Goal: Transaction & Acquisition: Purchase product/service

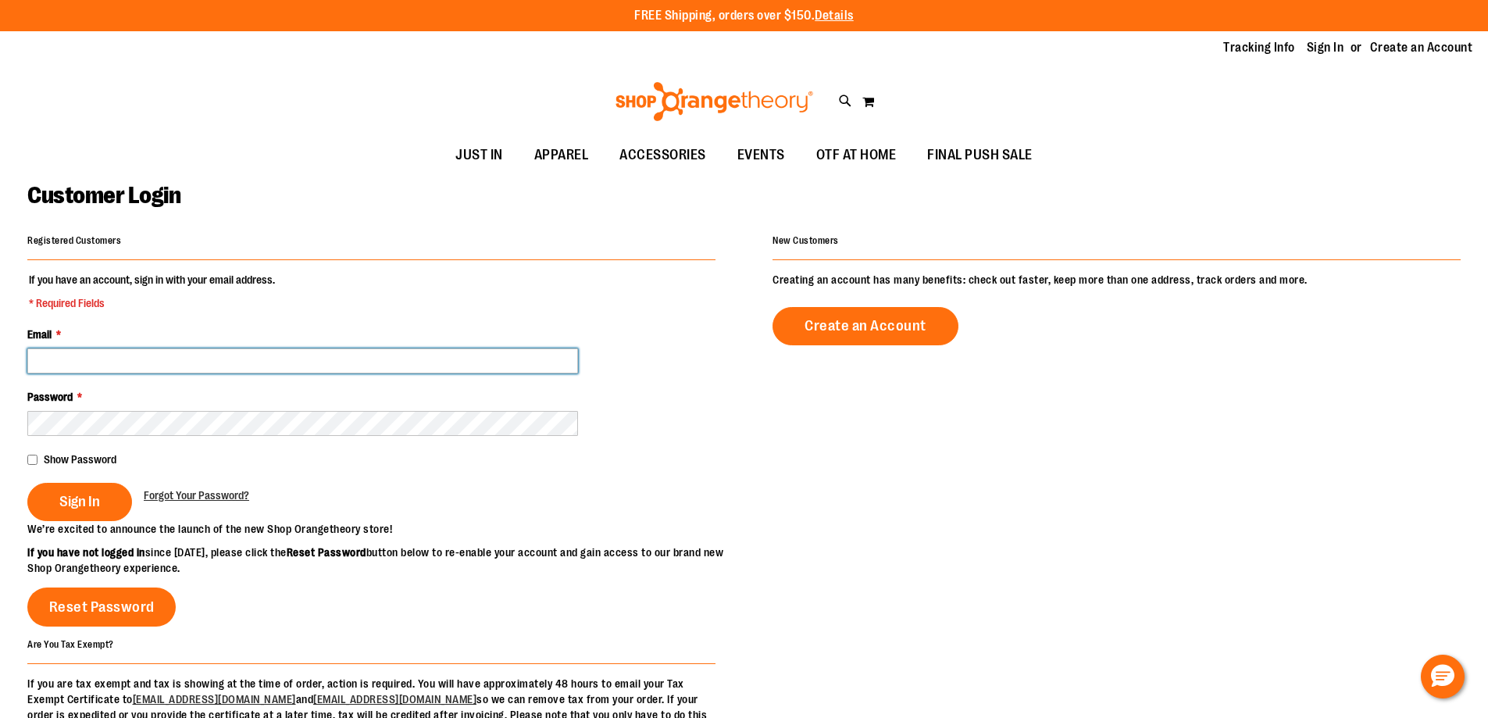
click at [59, 356] on input "Email *" at bounding box center [302, 360] width 551 height 25
type input "**********"
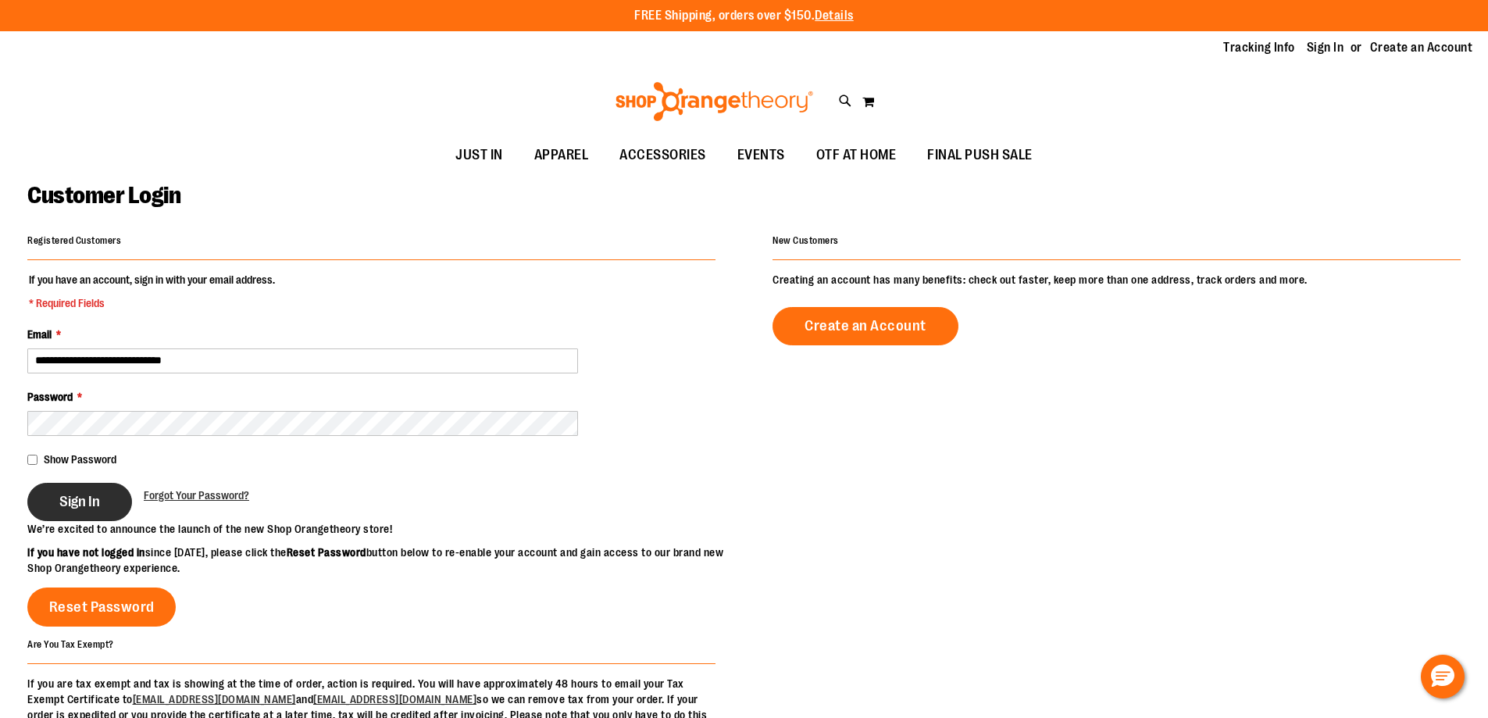
drag, startPoint x: 84, startPoint y: 504, endPoint x: 77, endPoint y: 502, distance: 8.2
click at [84, 504] on span "Sign In" at bounding box center [79, 501] width 41 height 17
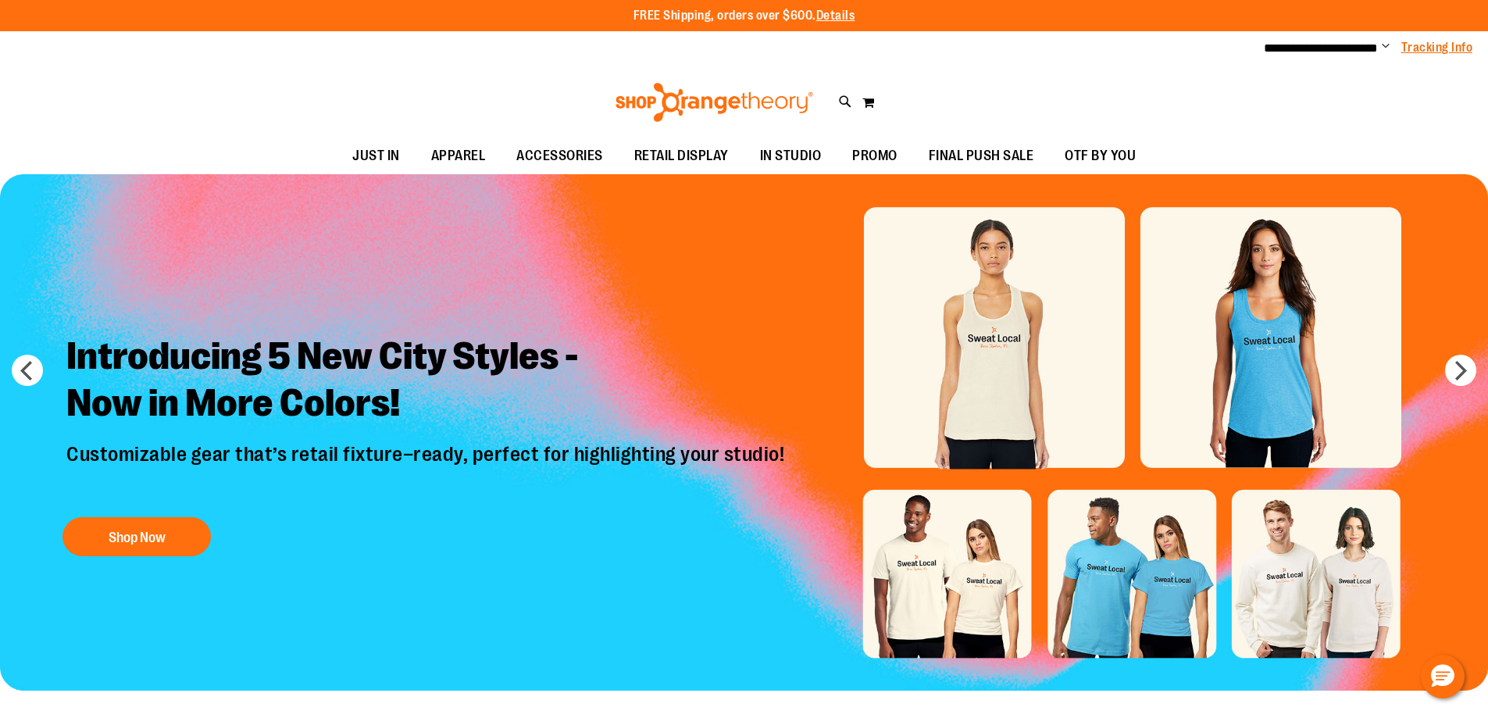
click at [1446, 45] on link "Tracking Info" at bounding box center [1438, 47] width 72 height 17
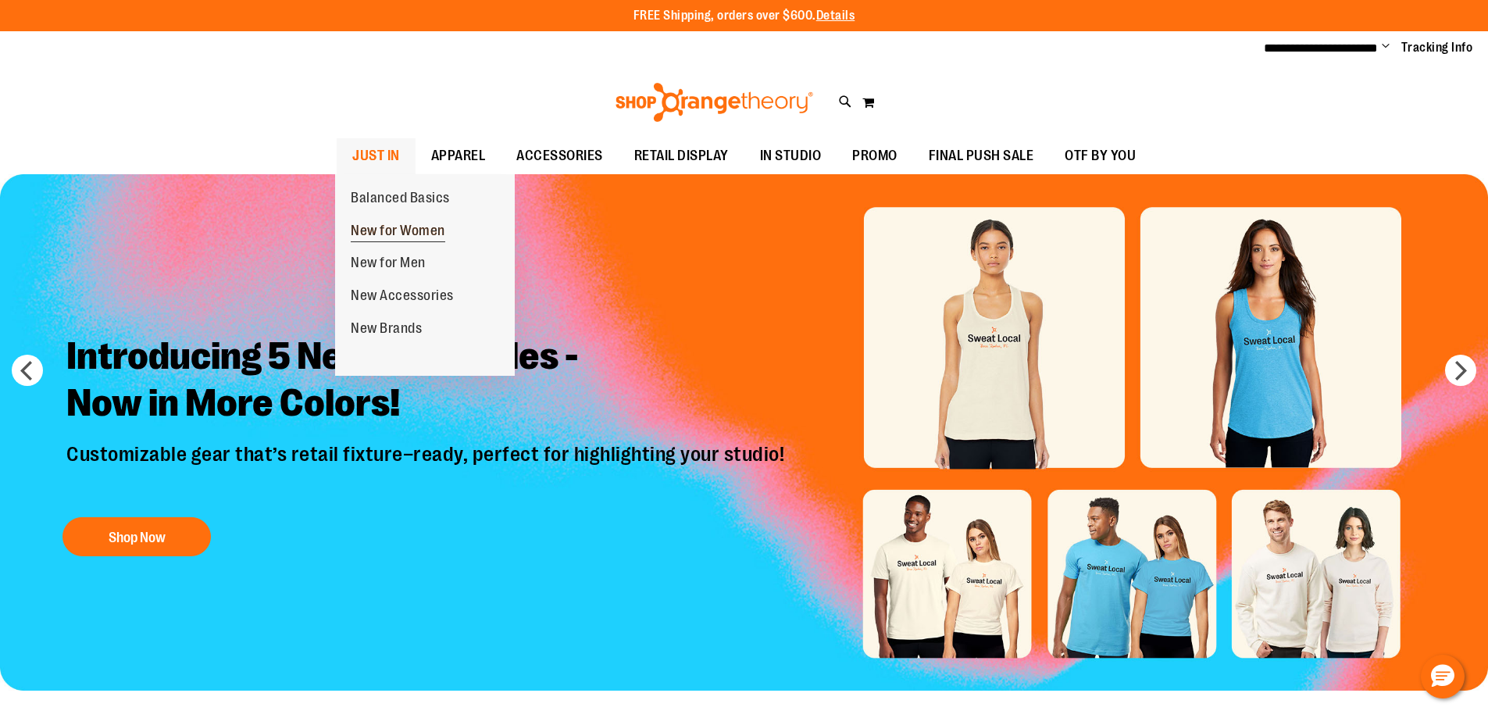
click at [386, 226] on span "New for Women" at bounding box center [398, 233] width 95 height 20
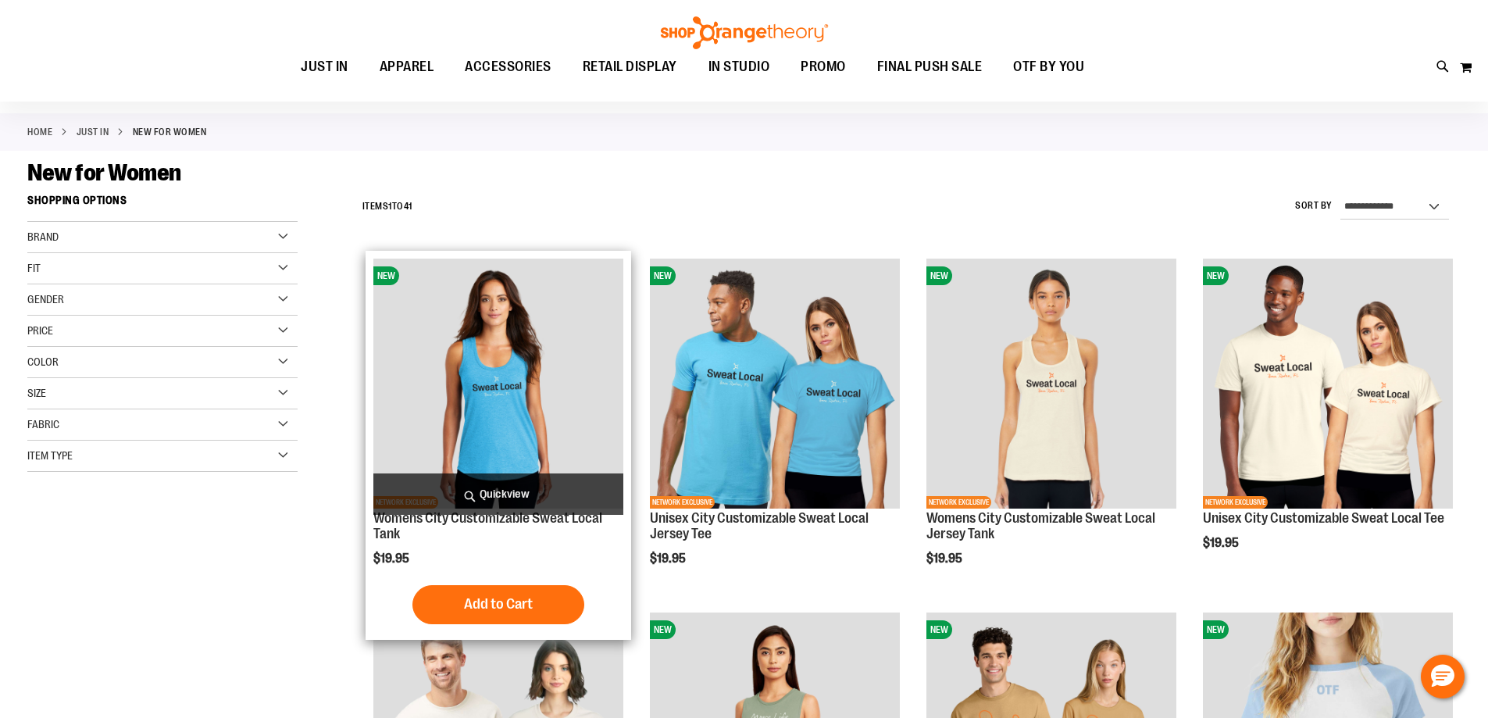
scroll to position [312, 0]
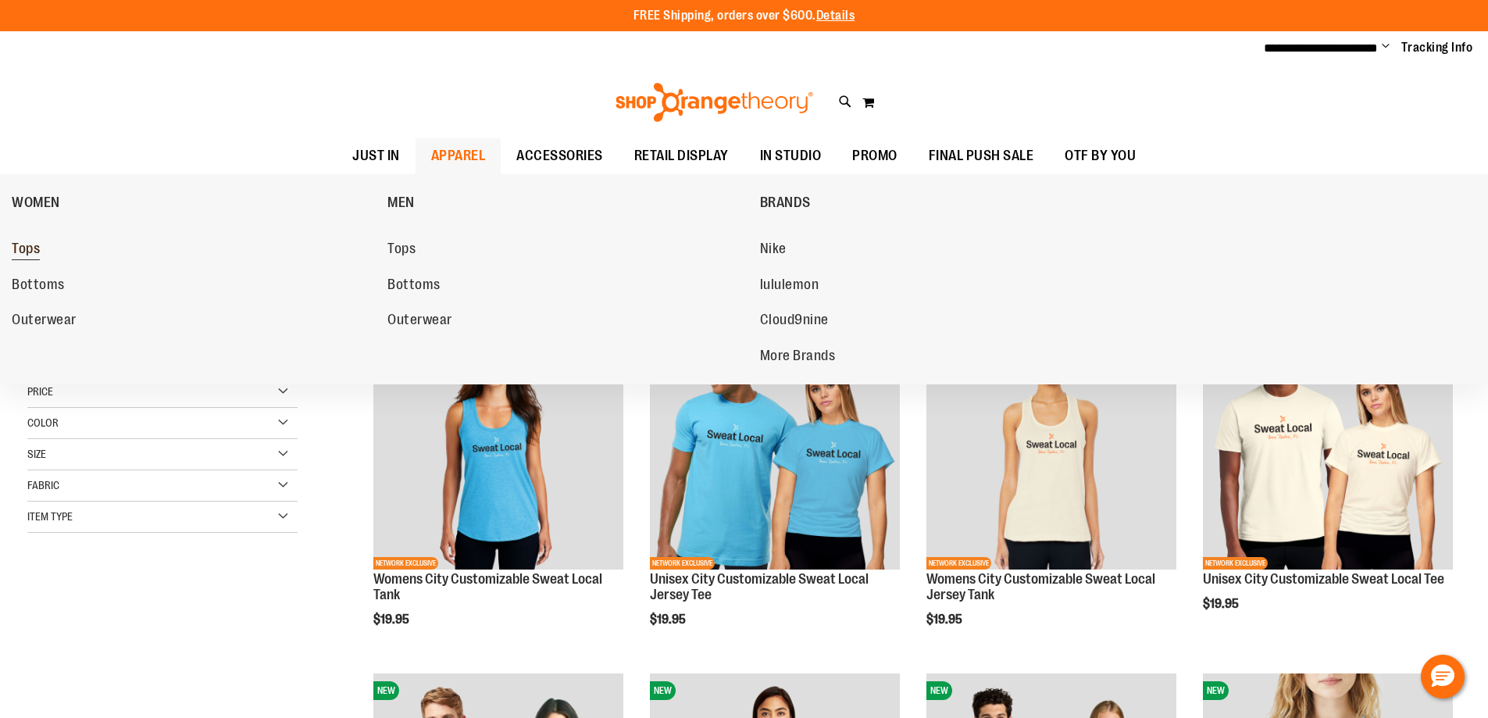
click at [30, 248] on span "Tops" at bounding box center [26, 251] width 28 height 20
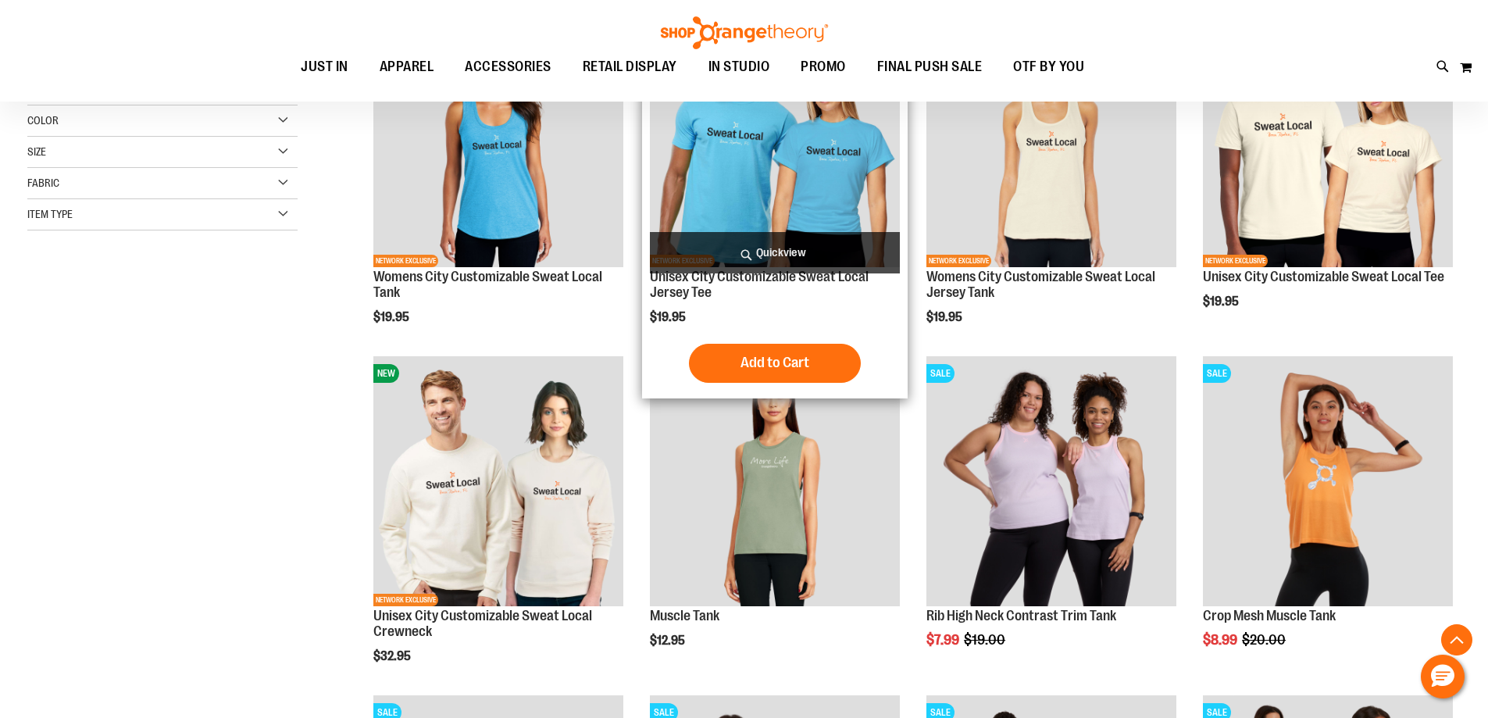
scroll to position [390, 0]
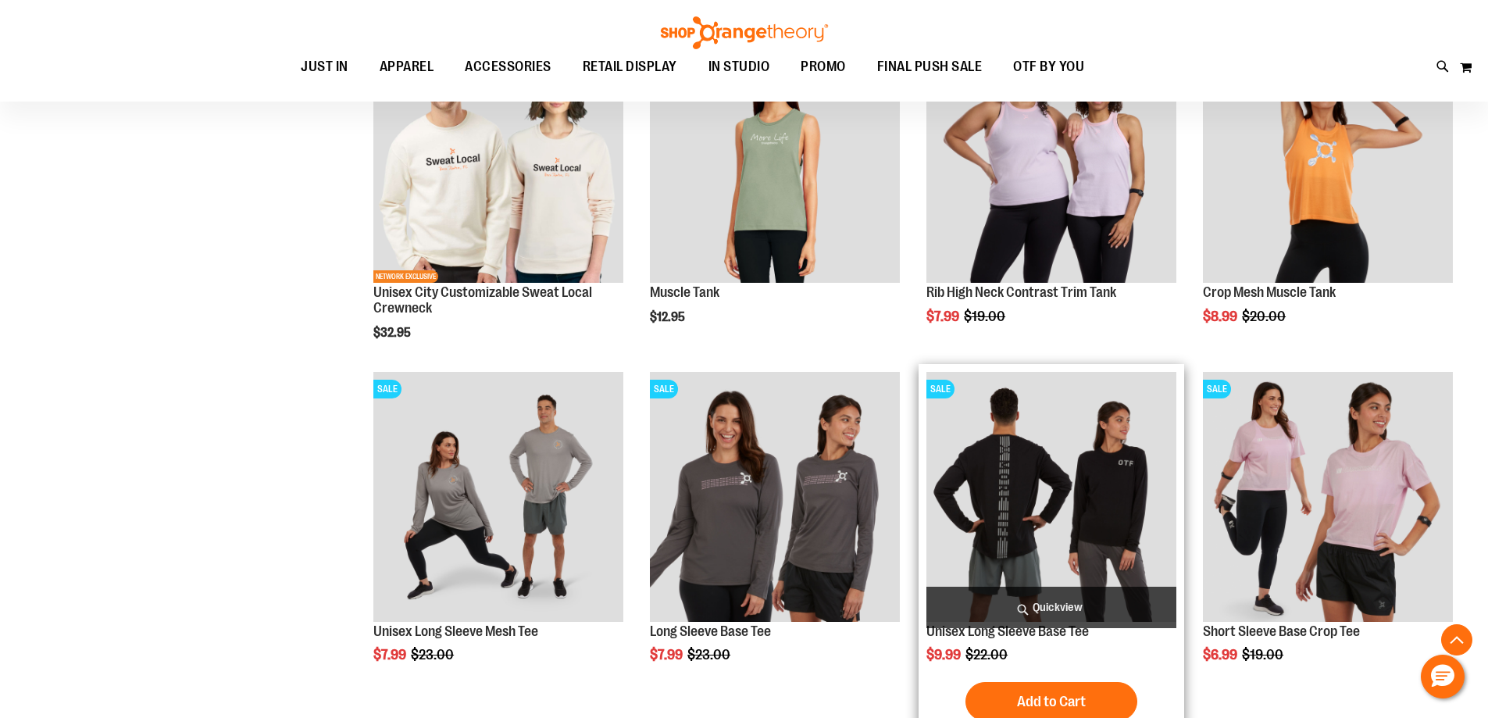
scroll to position [702, 0]
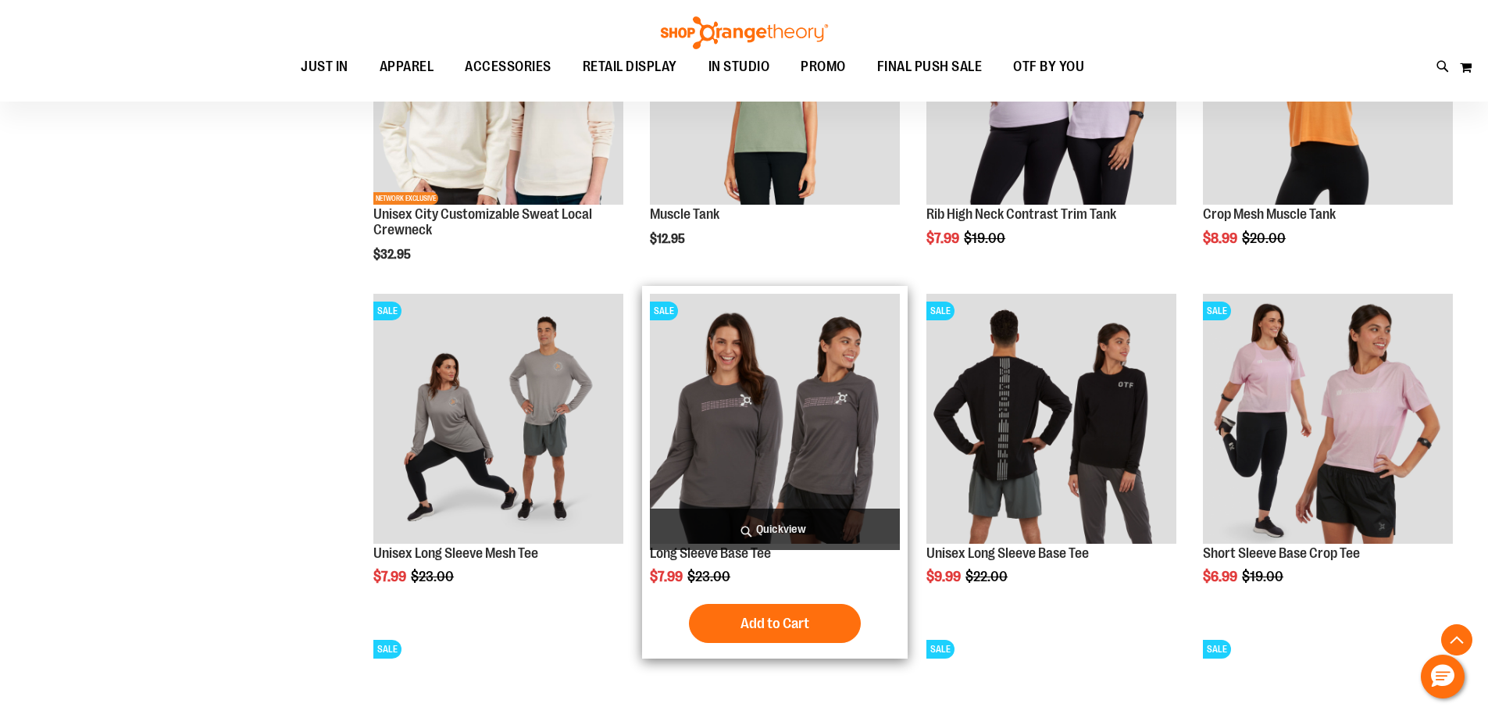
click at [720, 434] on img "product" at bounding box center [775, 419] width 250 height 250
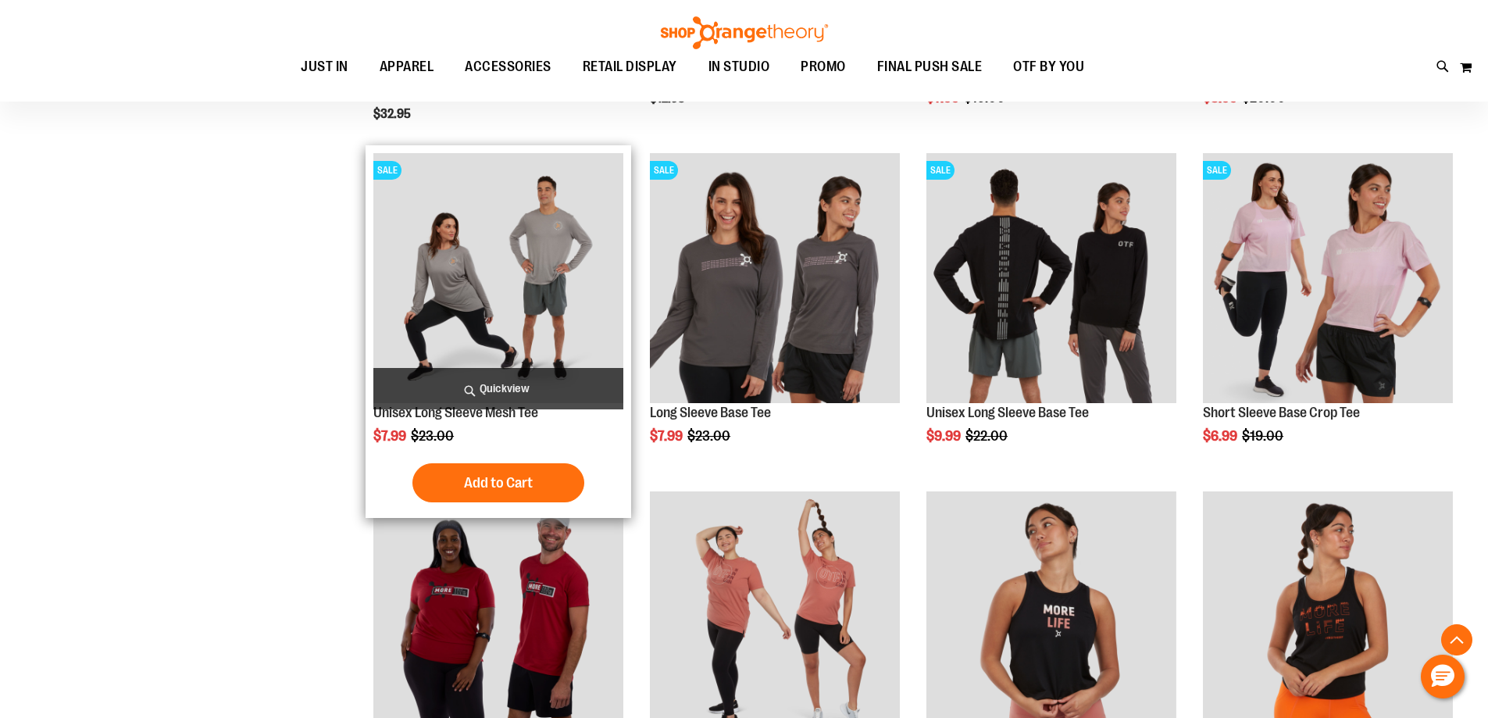
scroll to position [670, 0]
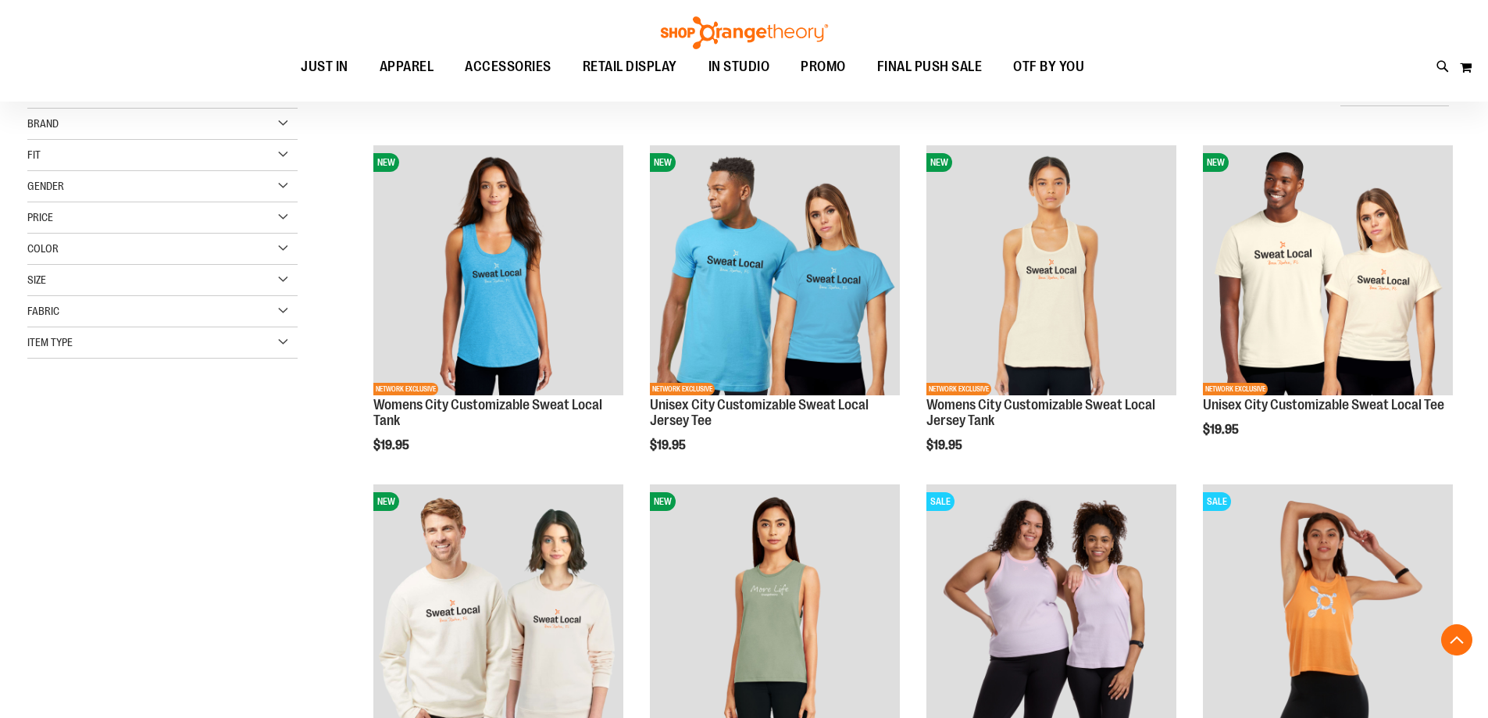
scroll to position [545, 0]
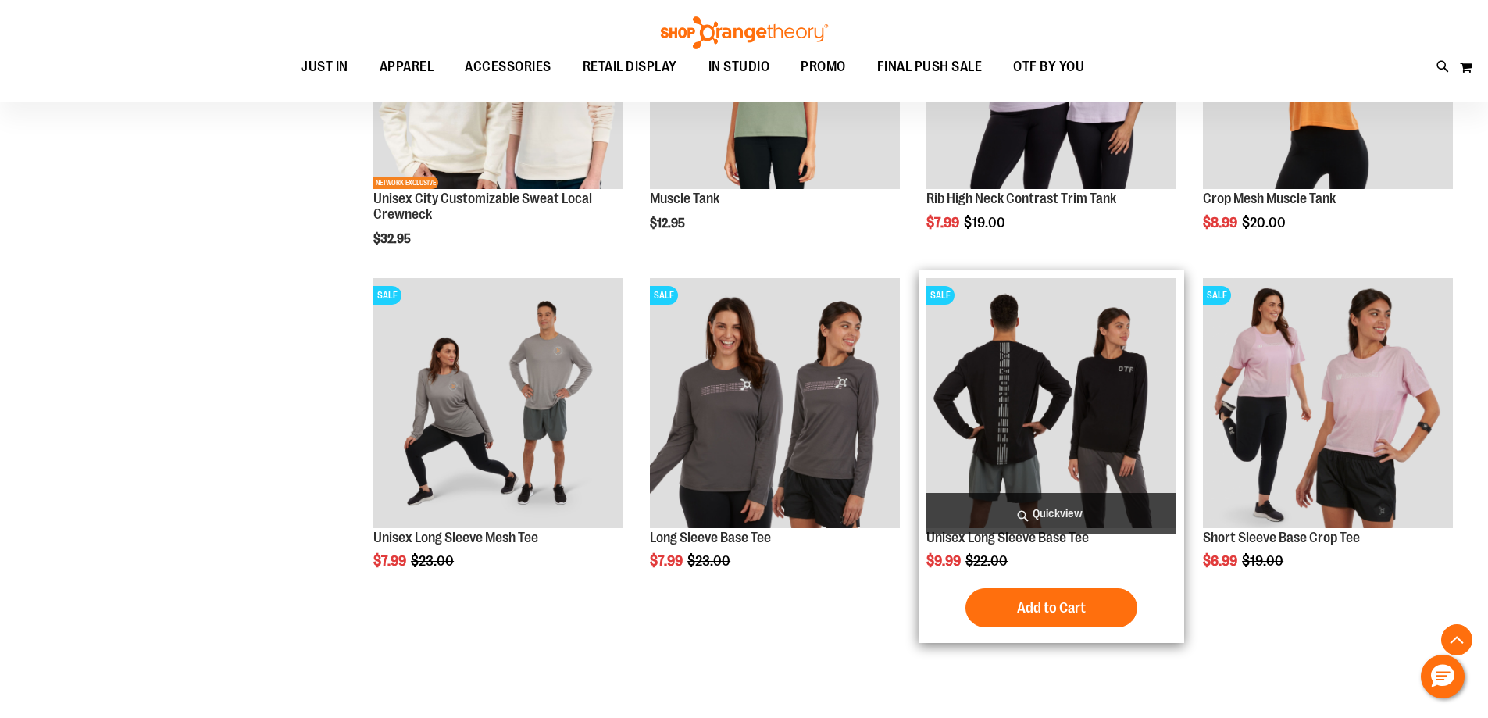
click at [1031, 412] on img "product" at bounding box center [1052, 403] width 250 height 250
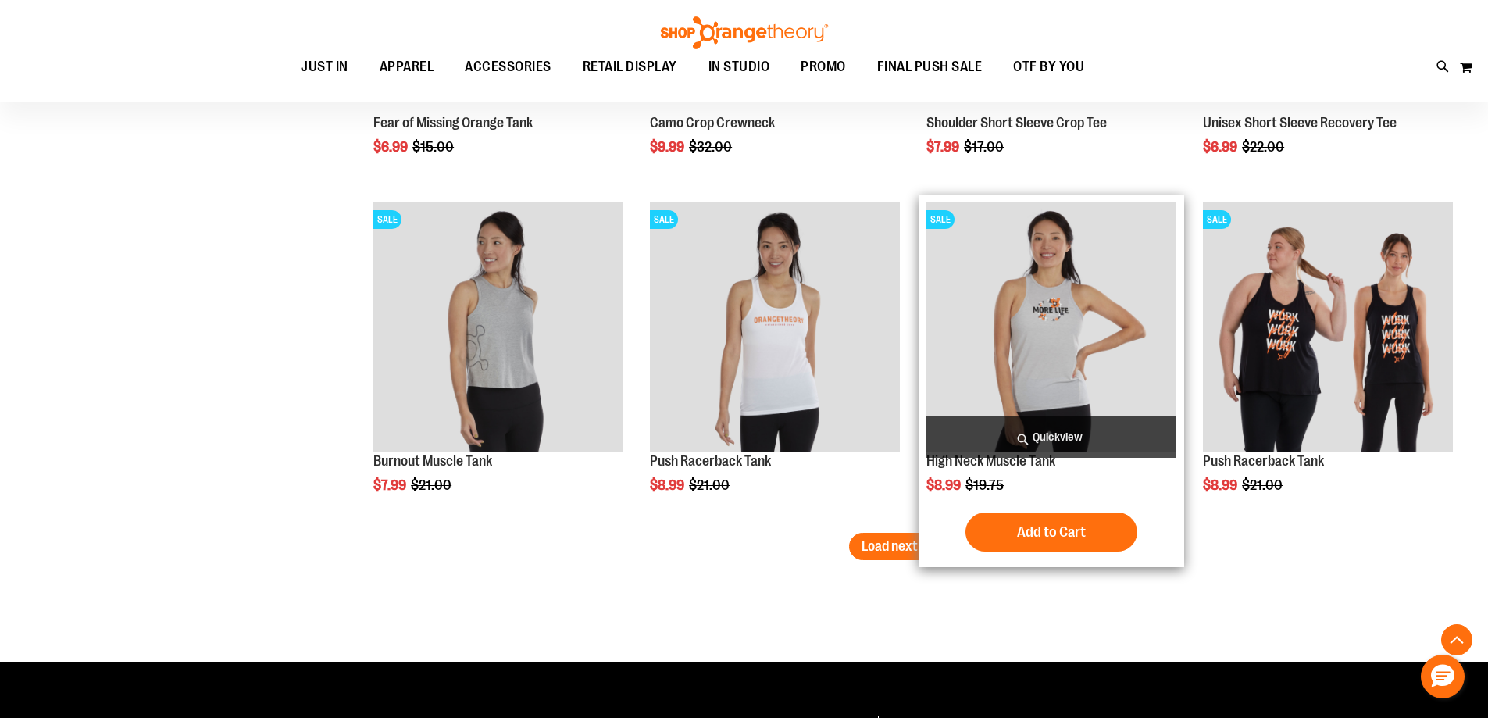
scroll to position [2656, 0]
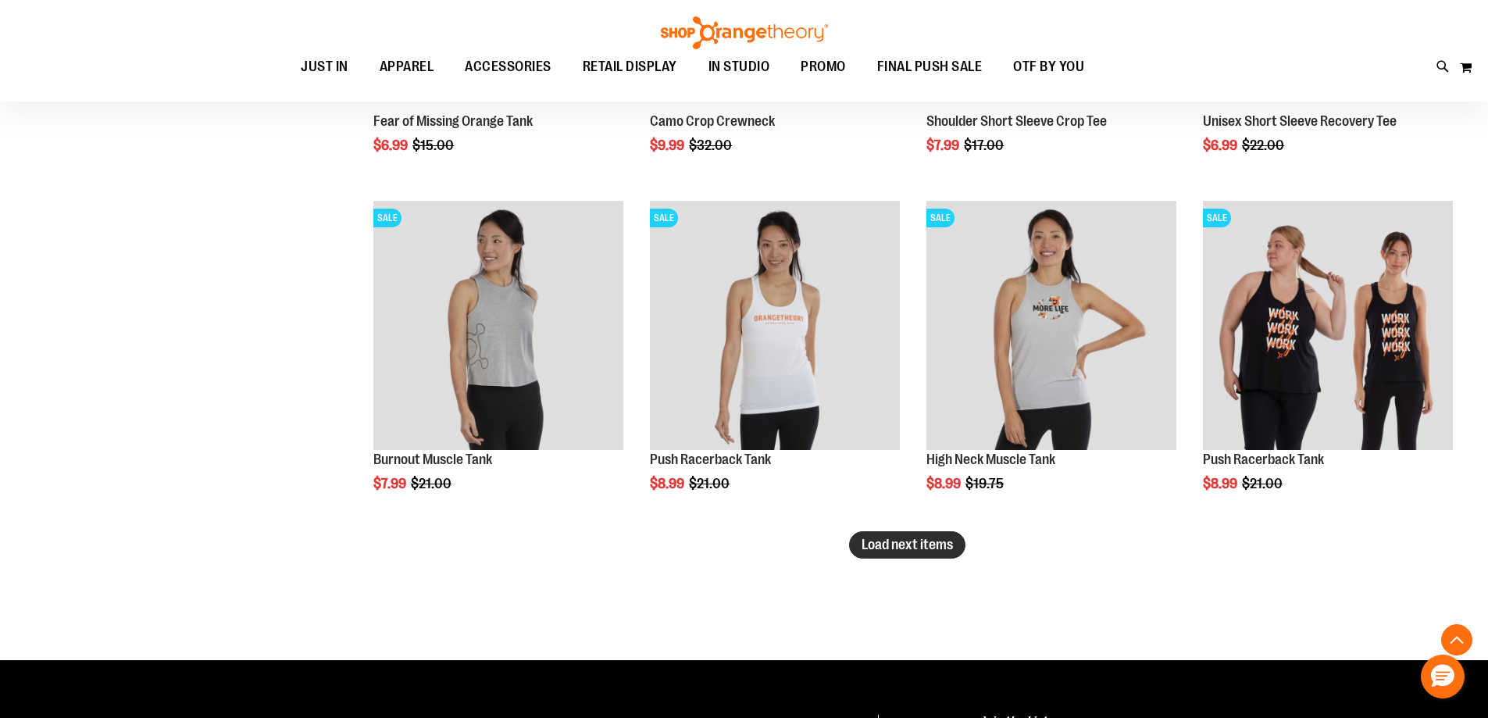
click at [900, 543] on span "Load next items" at bounding box center [907, 545] width 91 height 16
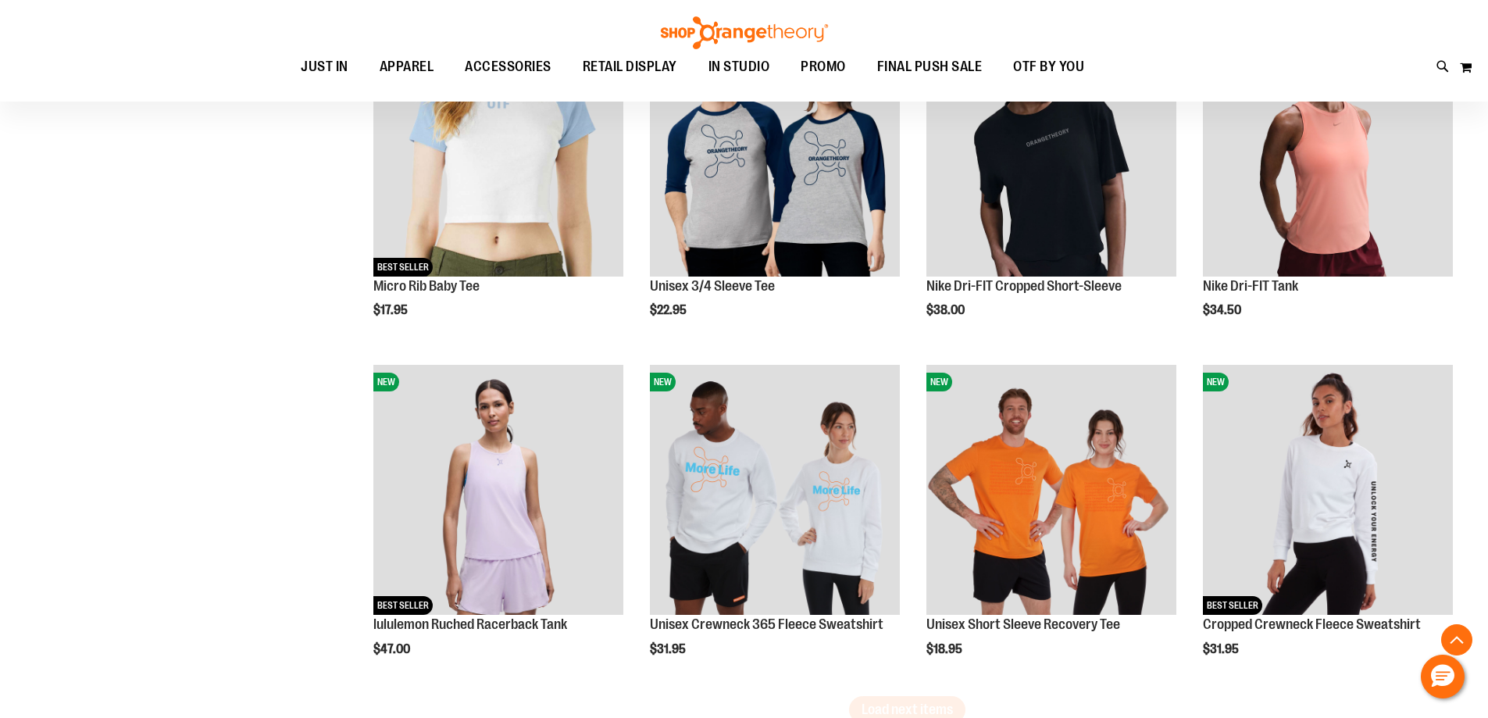
scroll to position [3593, 0]
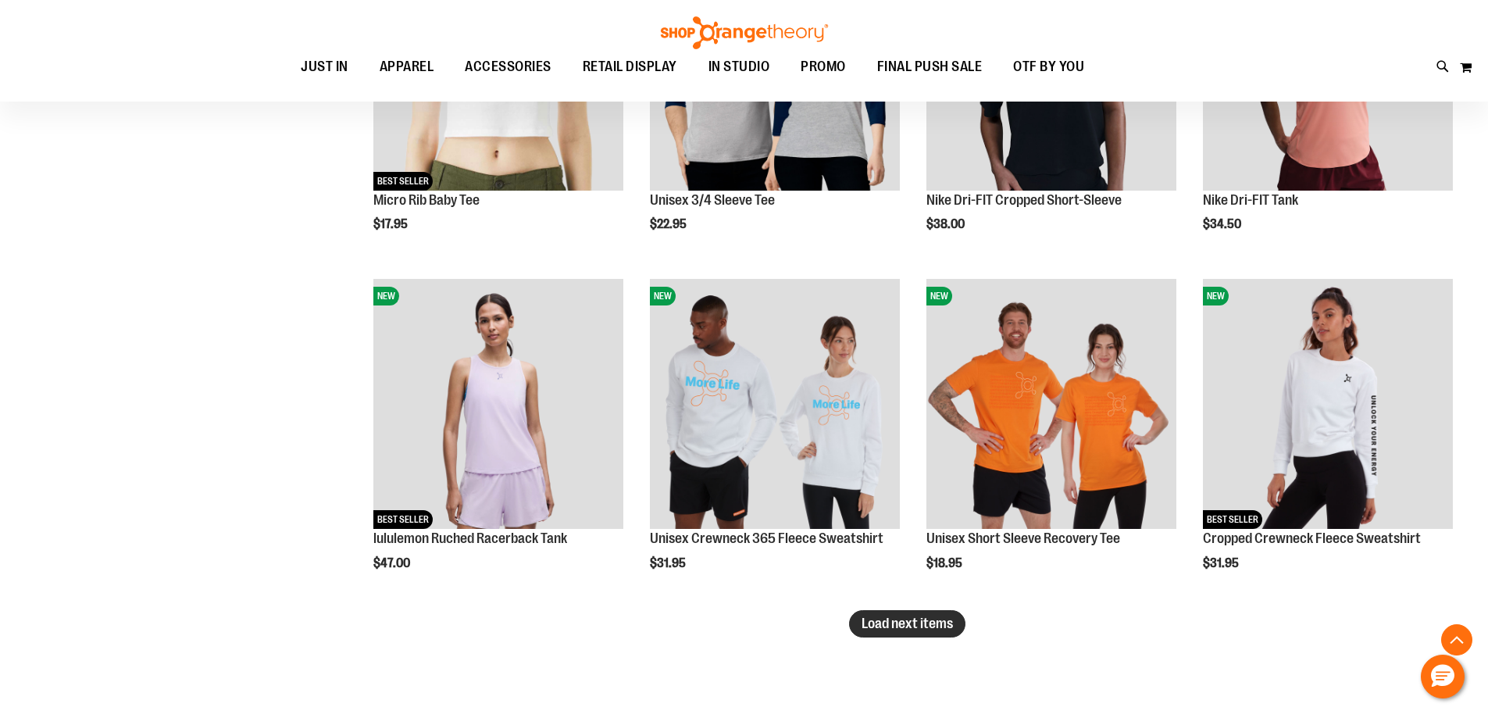
click at [940, 627] on span "Load next items" at bounding box center [907, 624] width 91 height 16
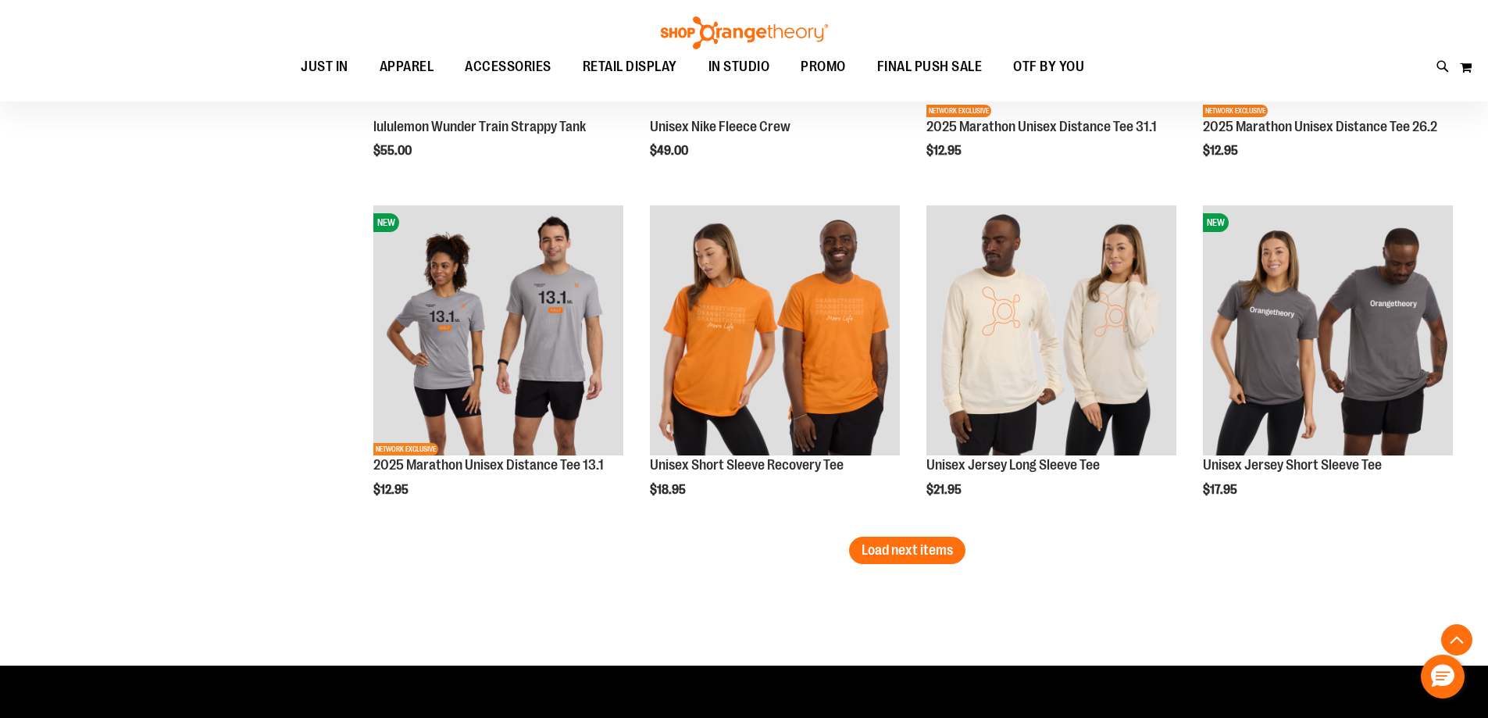
scroll to position [4844, 0]
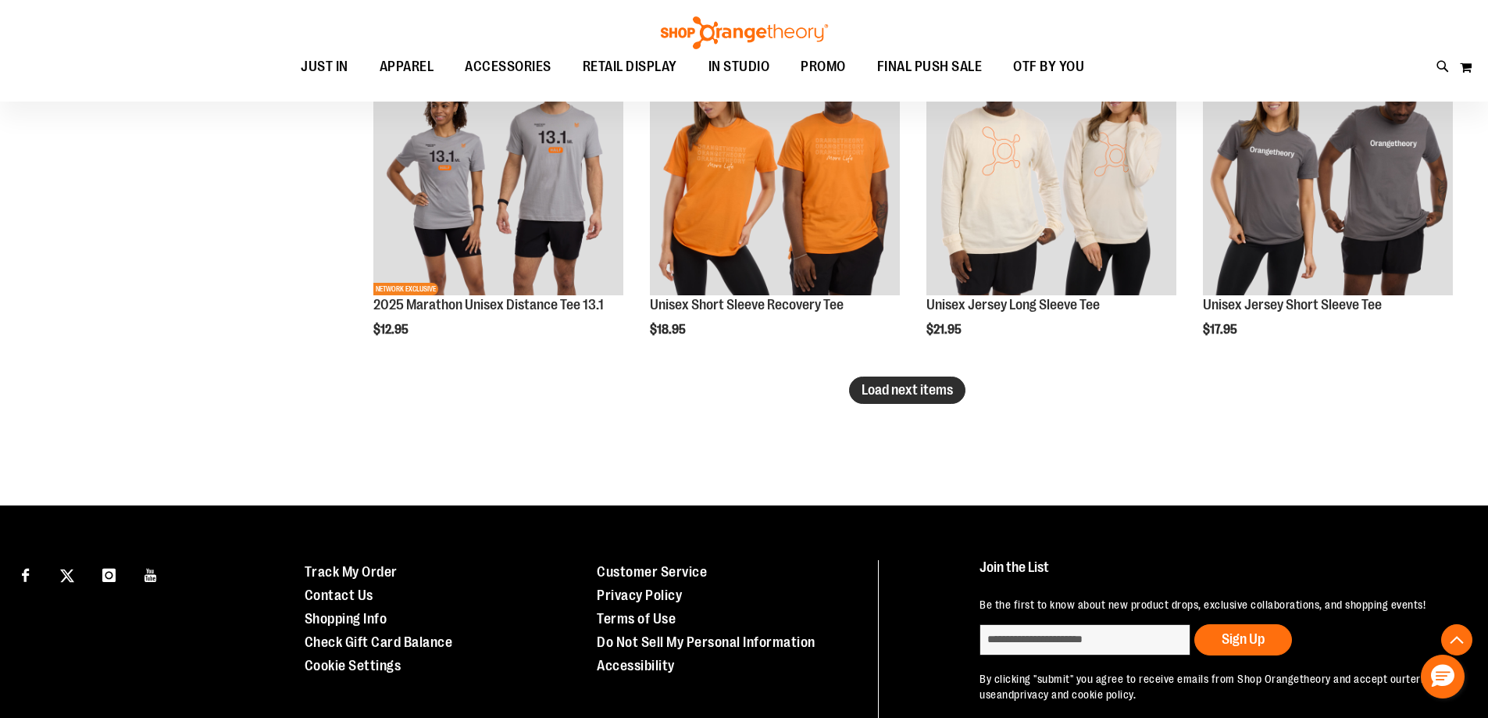
click at [924, 387] on span "Load next items" at bounding box center [907, 390] width 91 height 16
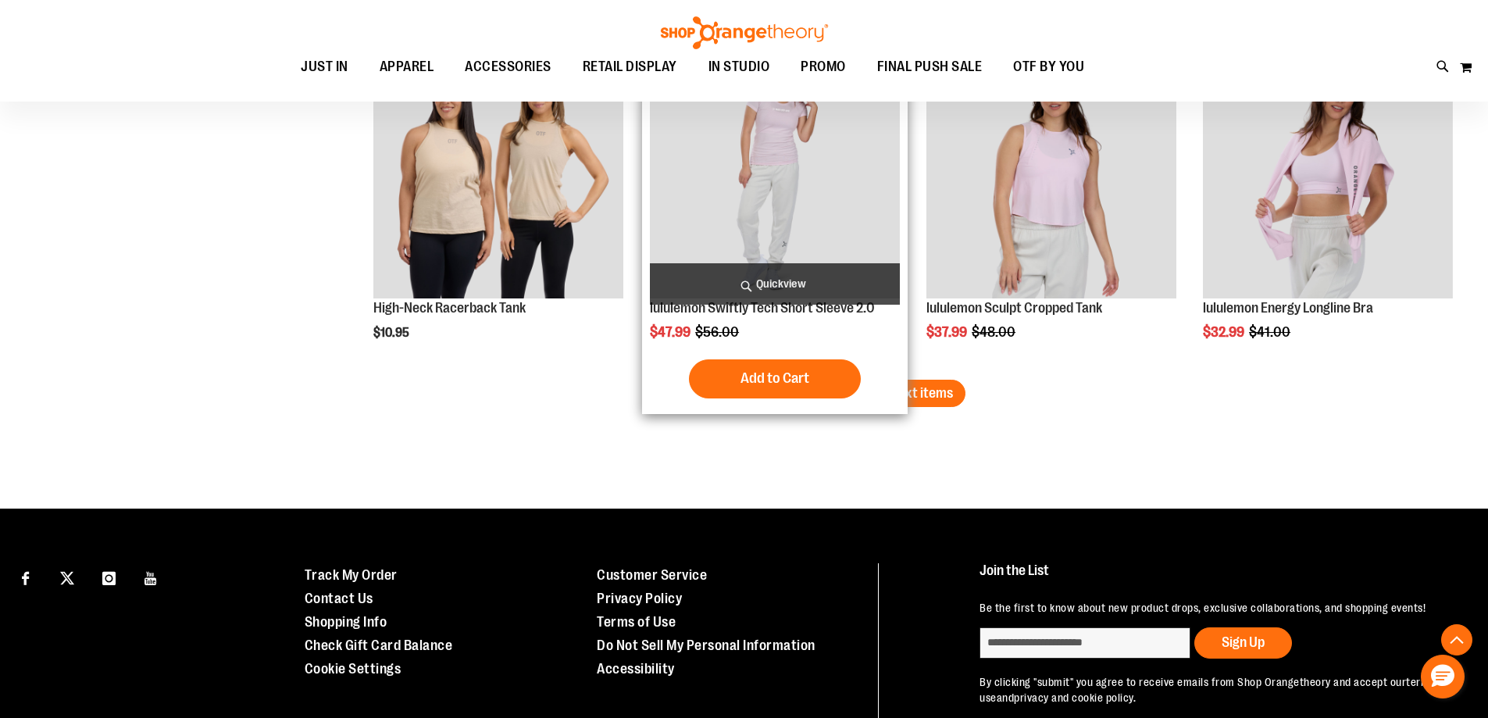
scroll to position [5859, 0]
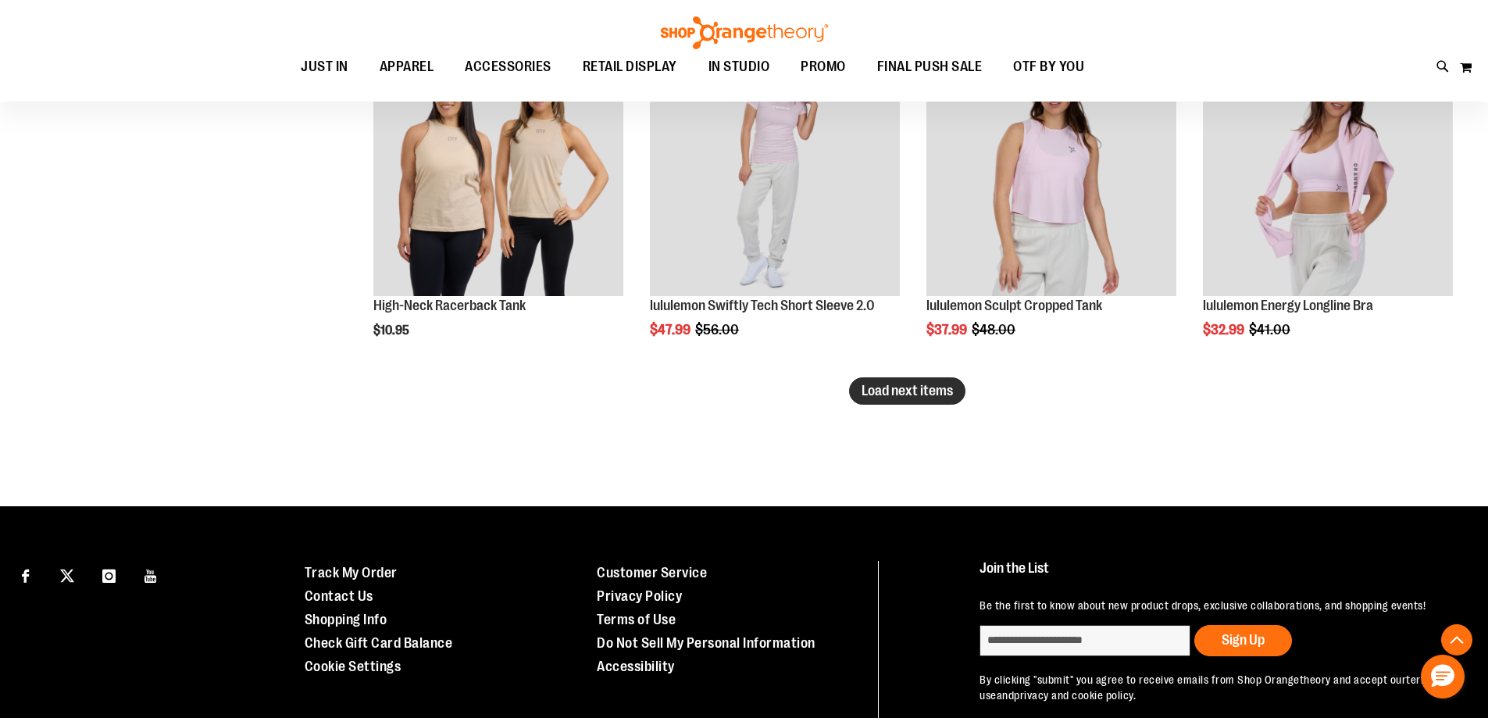
click at [938, 387] on span "Load next items" at bounding box center [907, 391] width 91 height 16
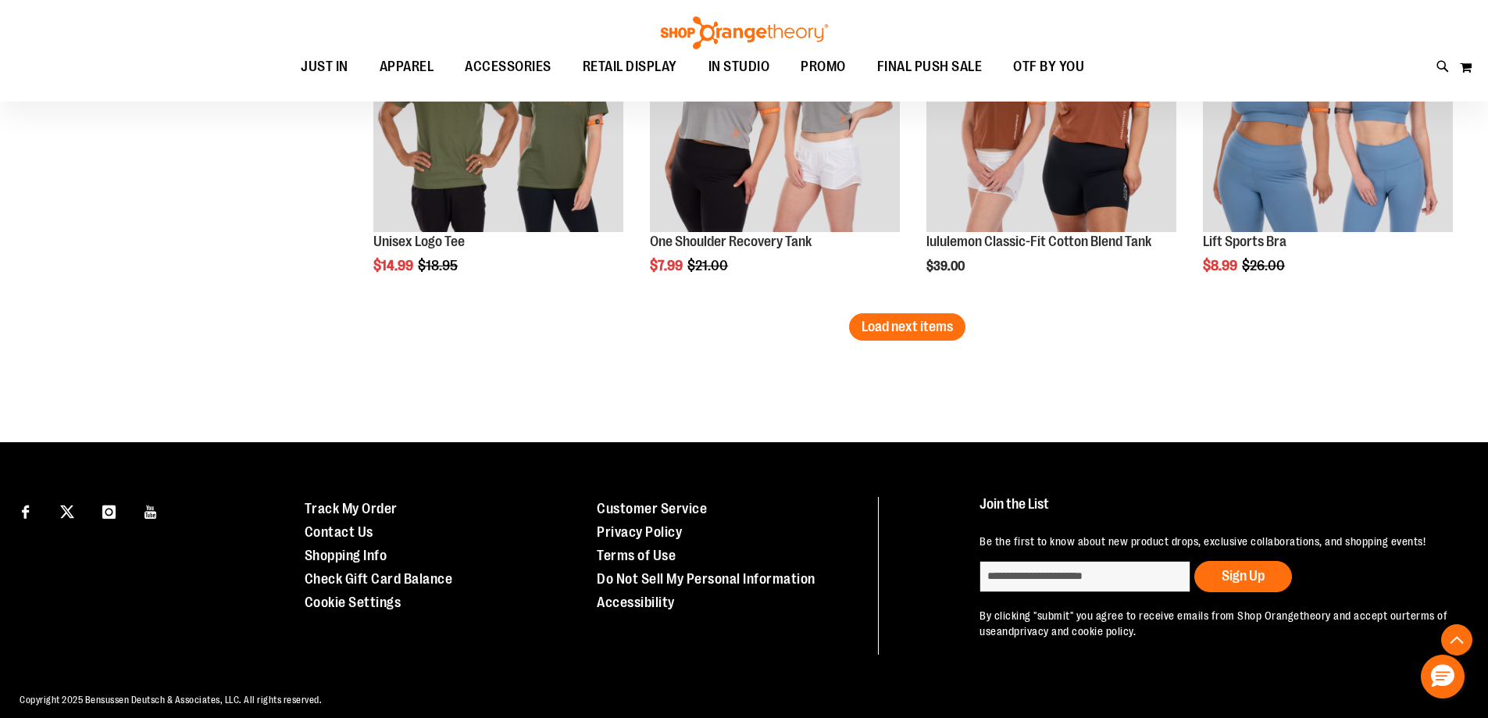
scroll to position [6953, 0]
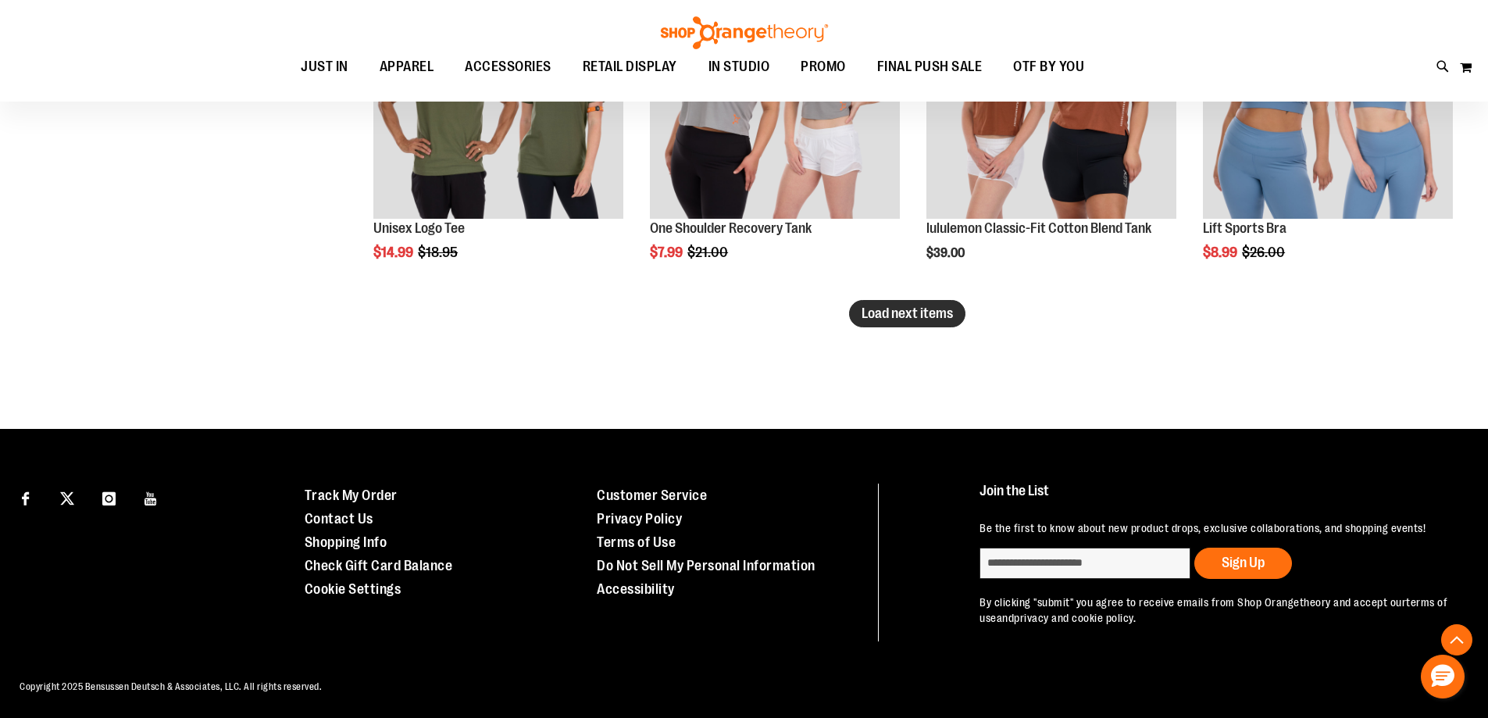
click at [910, 310] on span "Load next items" at bounding box center [907, 314] width 91 height 16
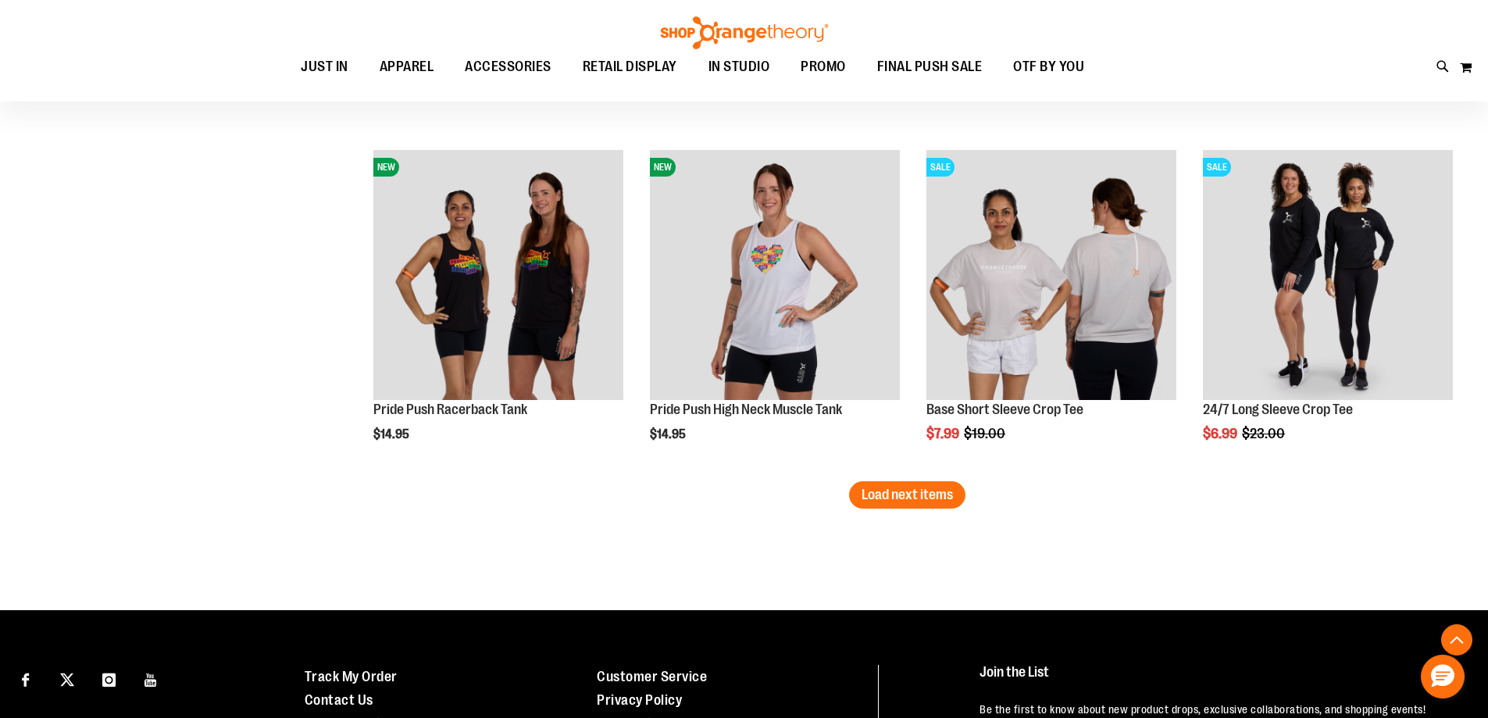
scroll to position [7813, 0]
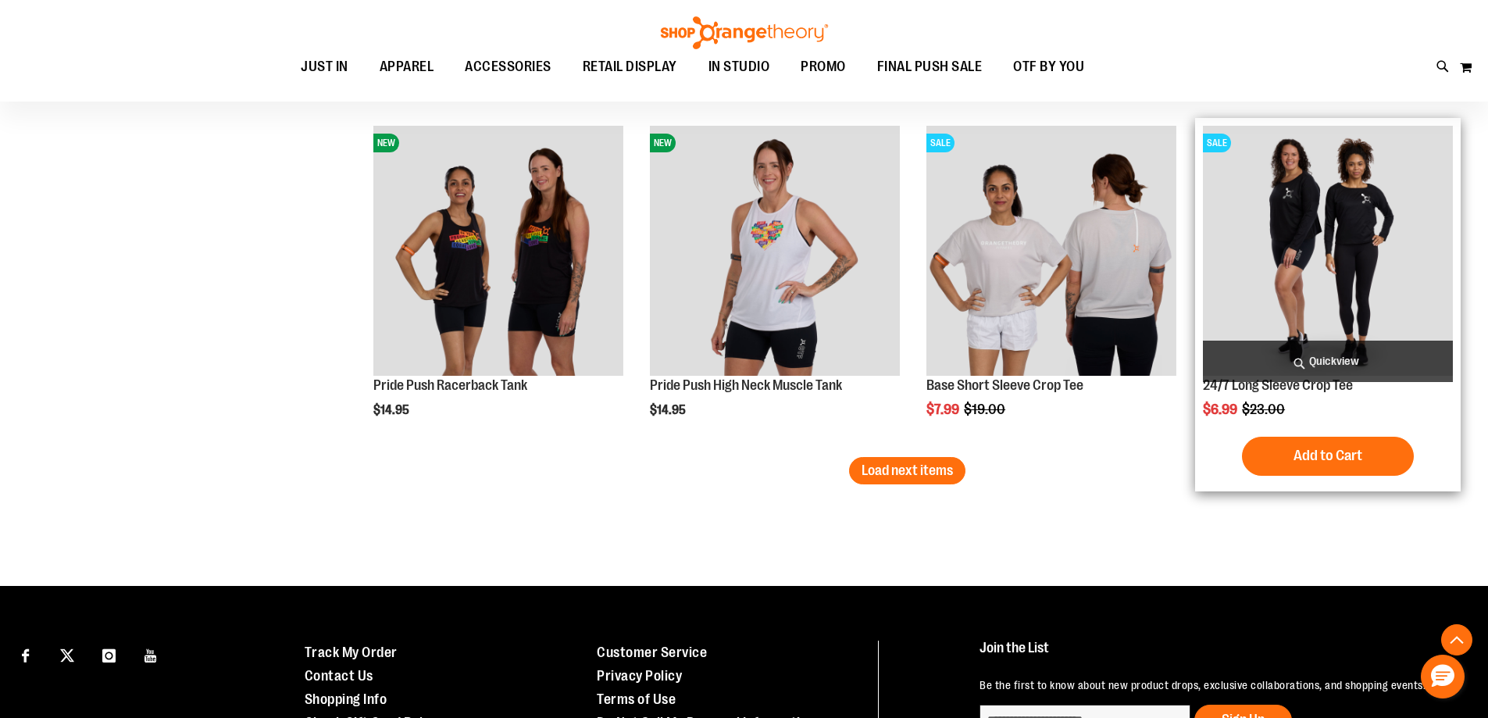
click at [1344, 261] on img "product" at bounding box center [1328, 251] width 250 height 250
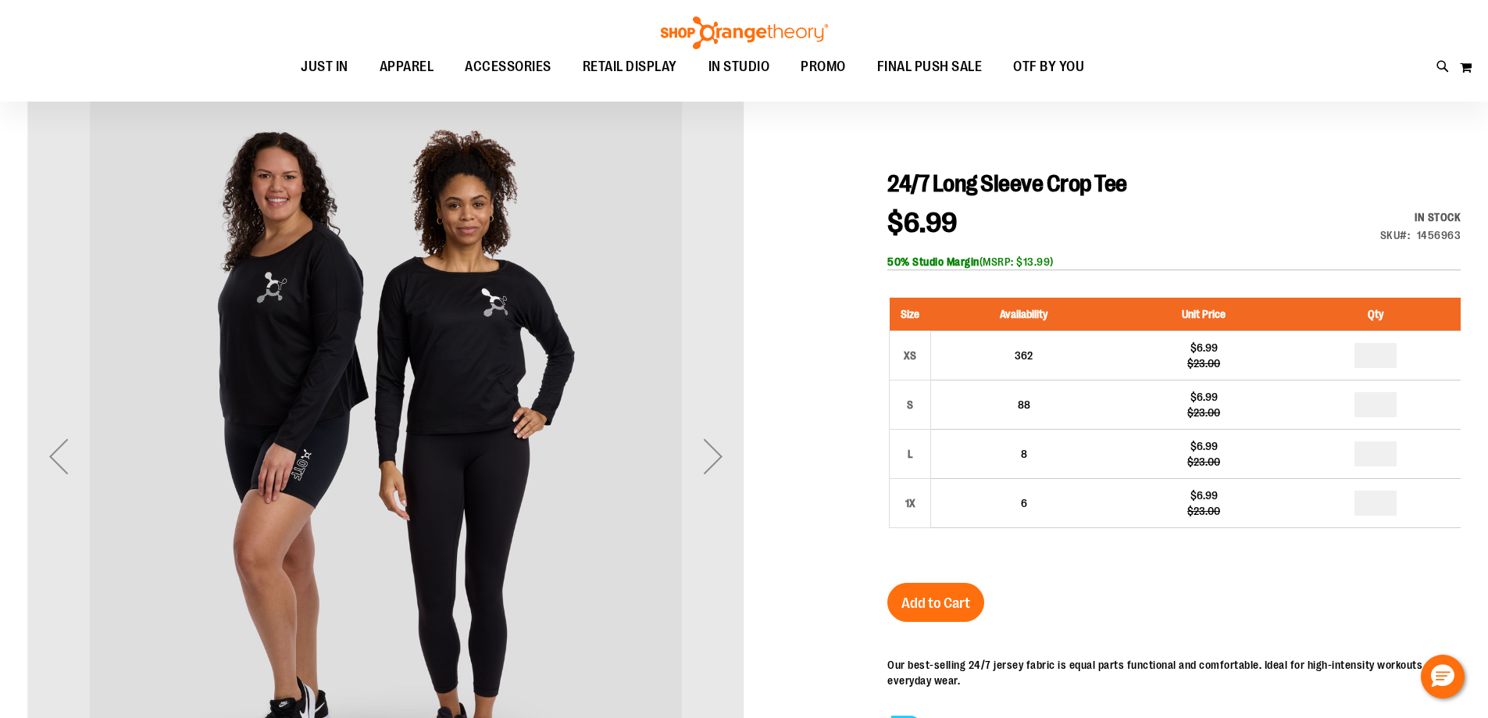
scroll to position [155, 0]
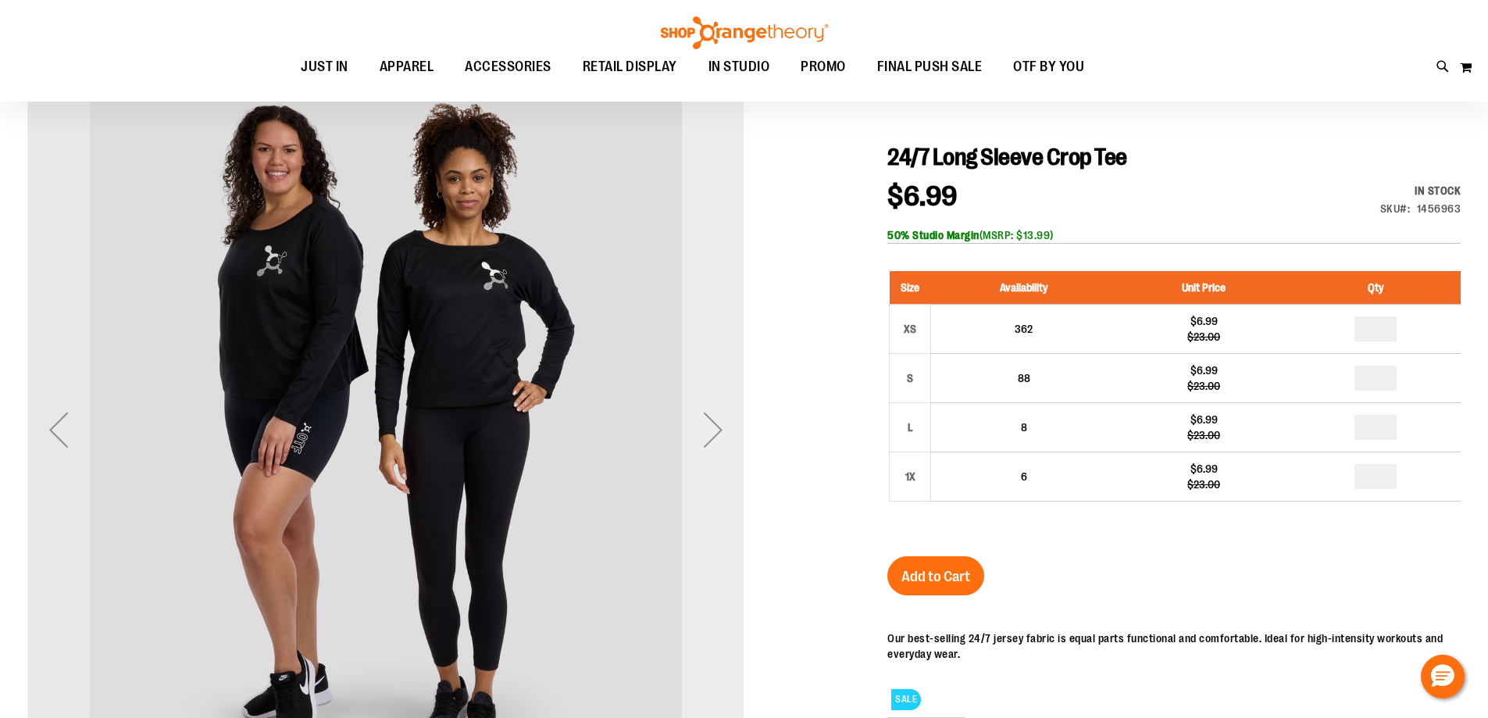
click at [715, 431] on div "Next" at bounding box center [713, 429] width 63 height 63
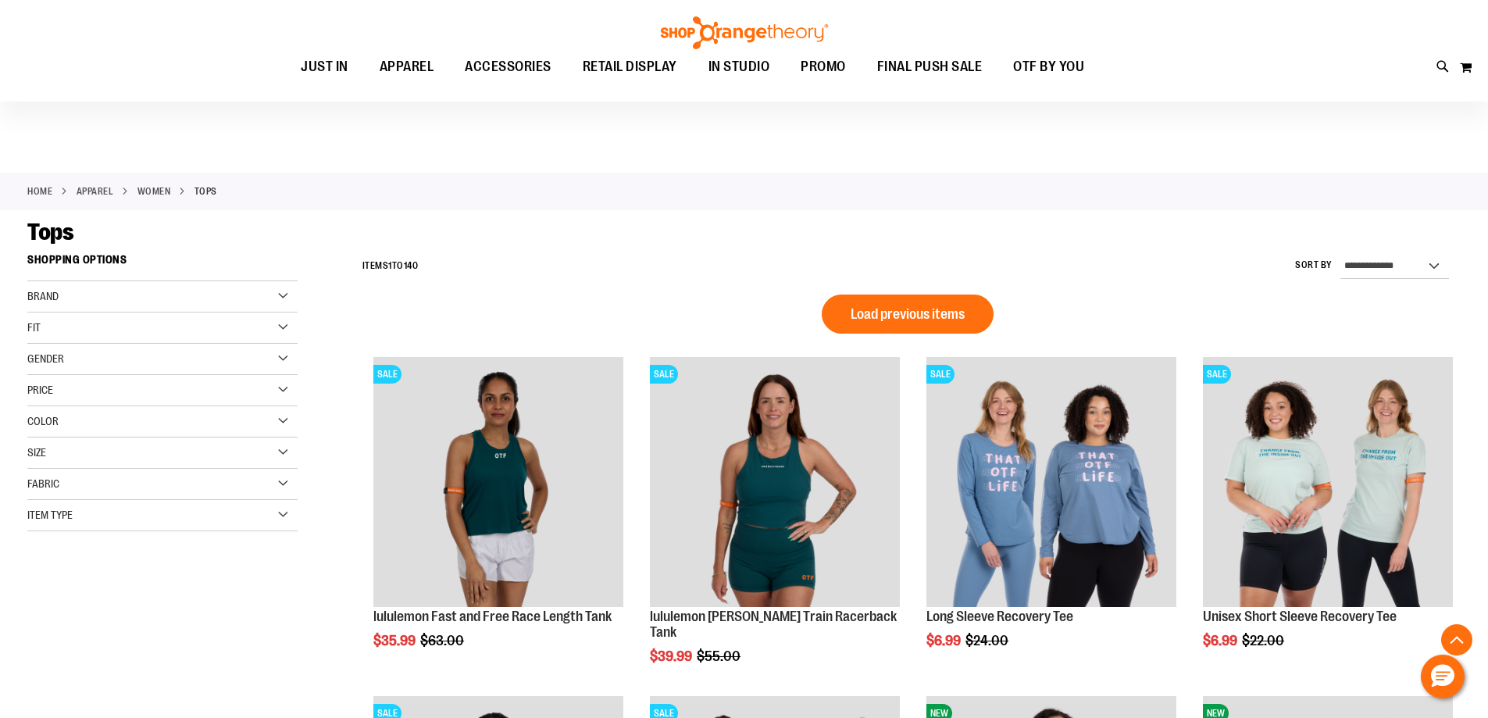
scroll to position [1042, 0]
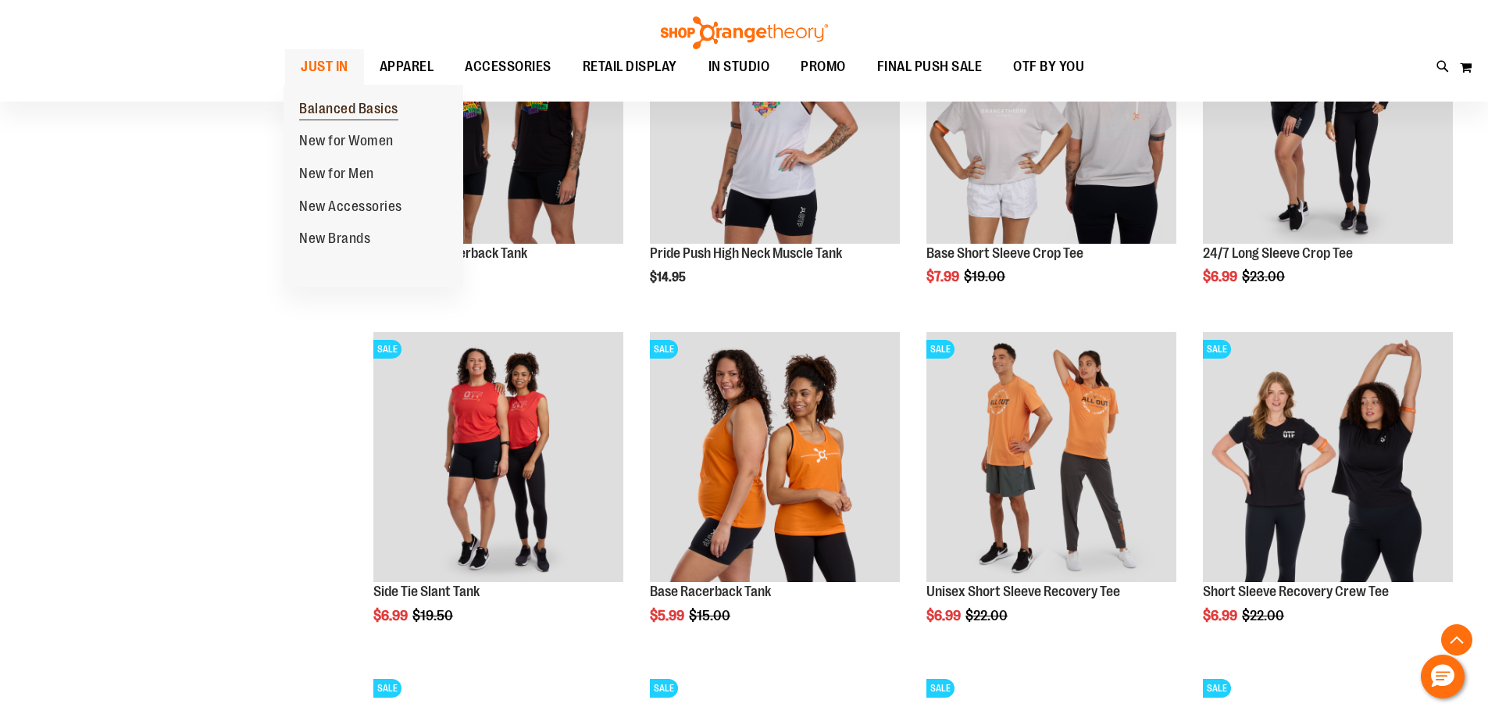
click at [333, 106] on span "Balanced Basics" at bounding box center [348, 111] width 99 height 20
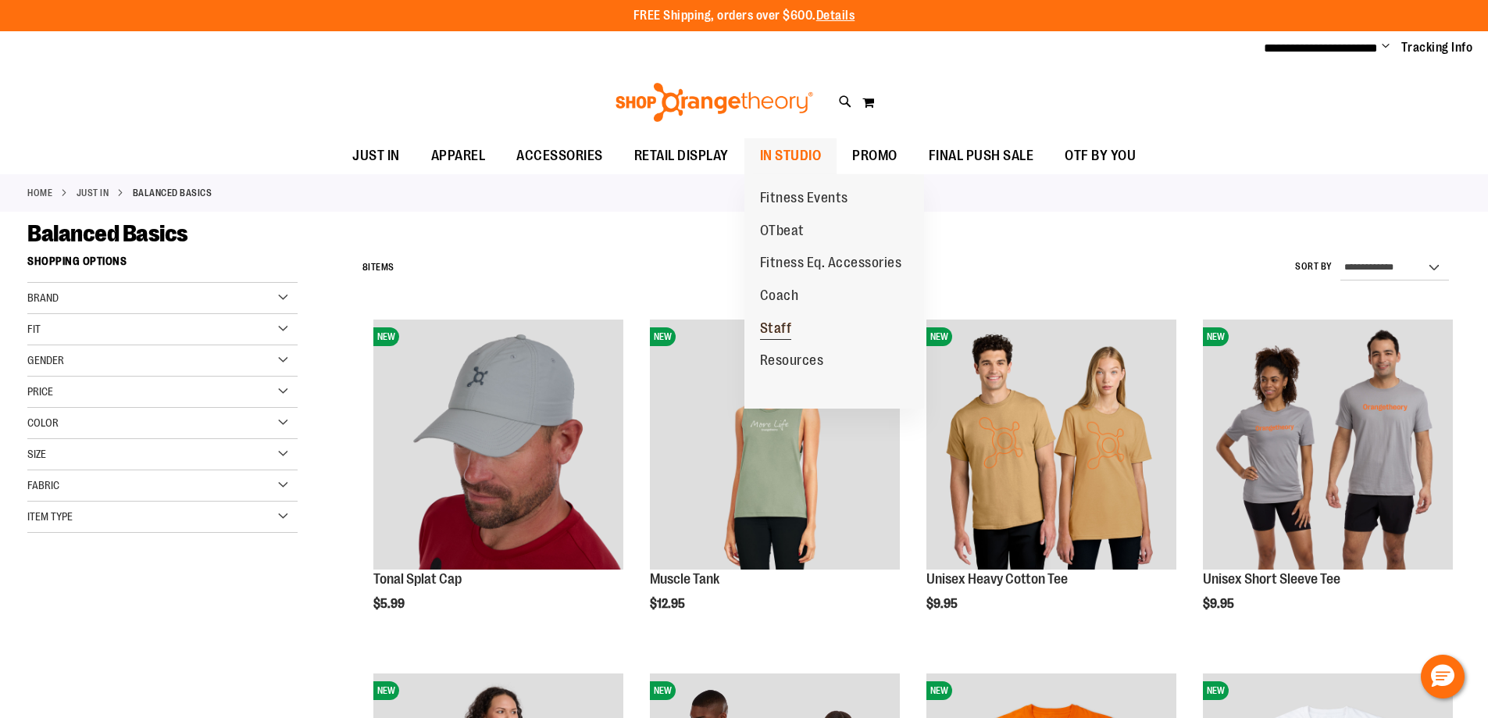
click at [781, 331] on span "Staff" at bounding box center [776, 330] width 32 height 20
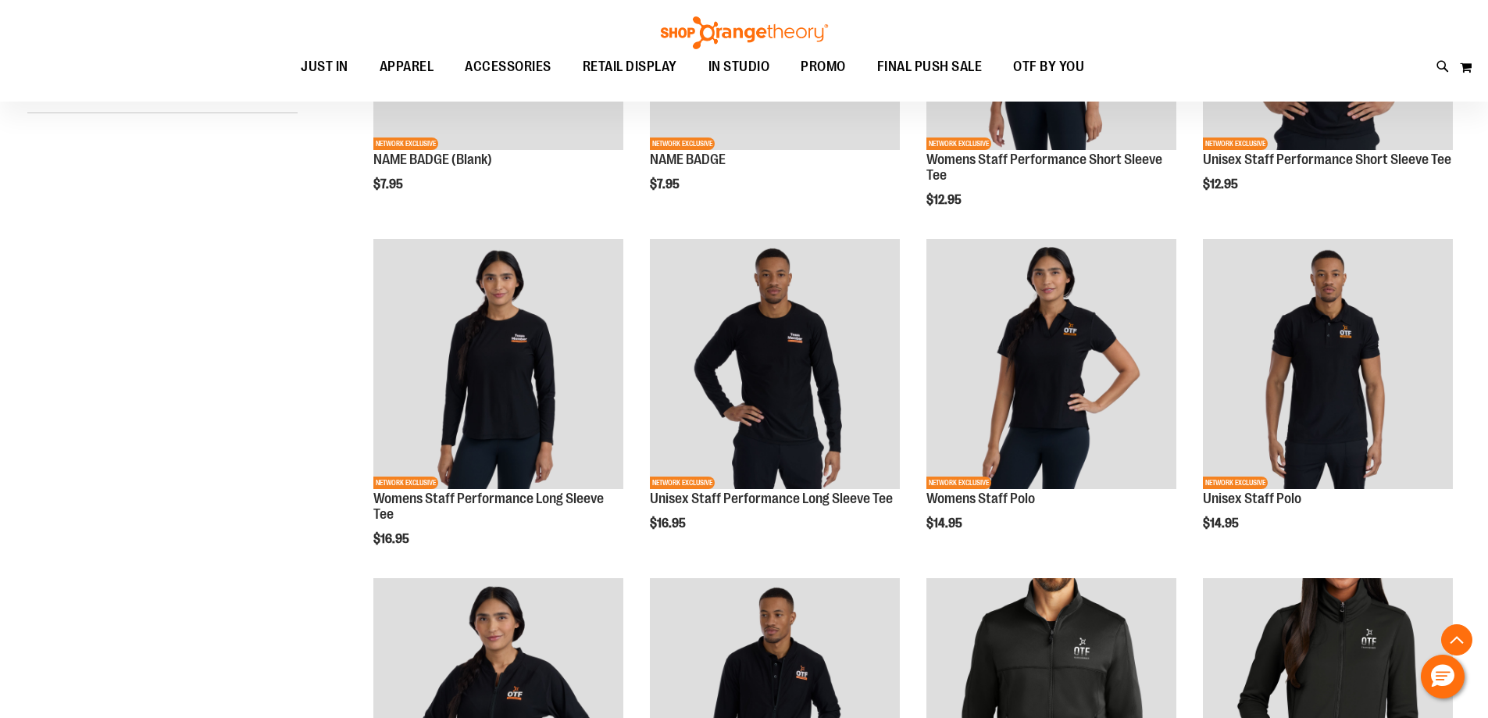
scroll to position [390, 0]
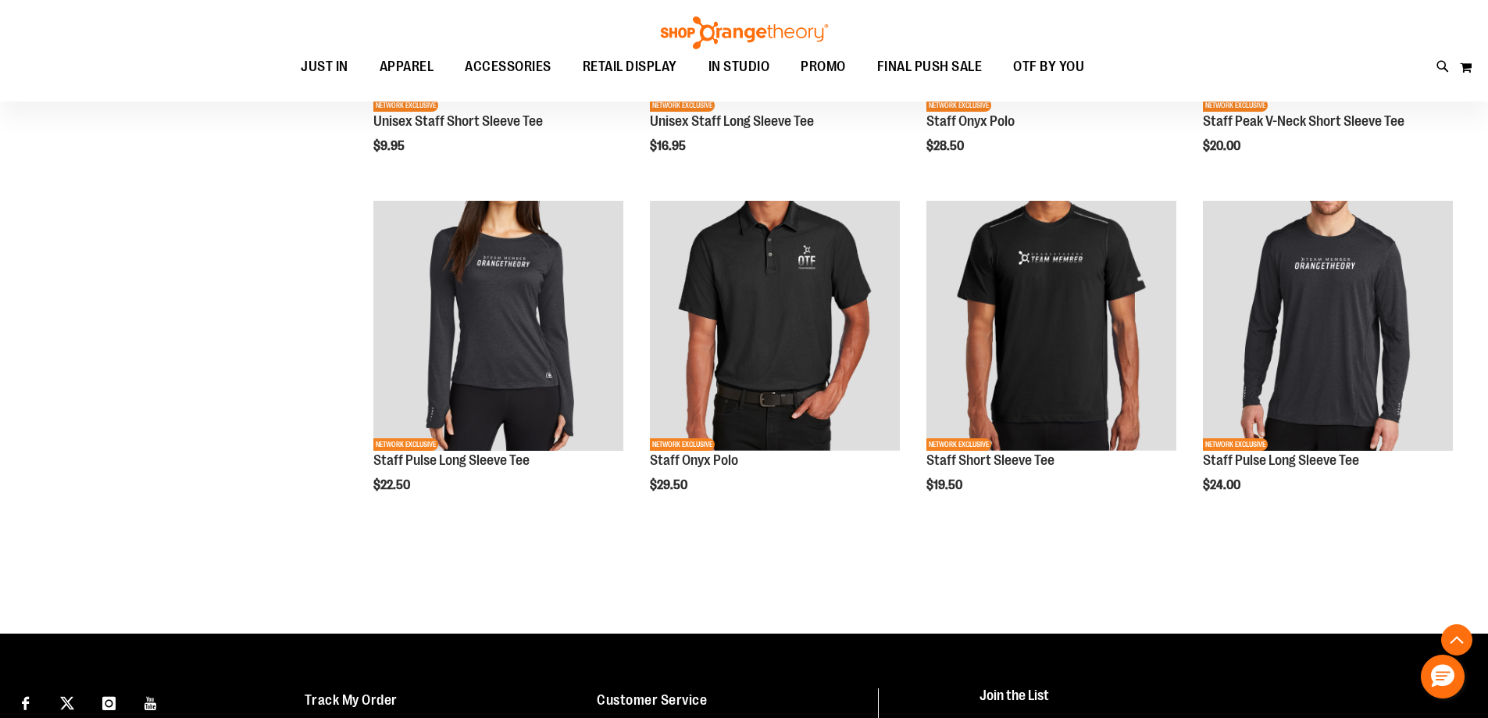
scroll to position [1484, 0]
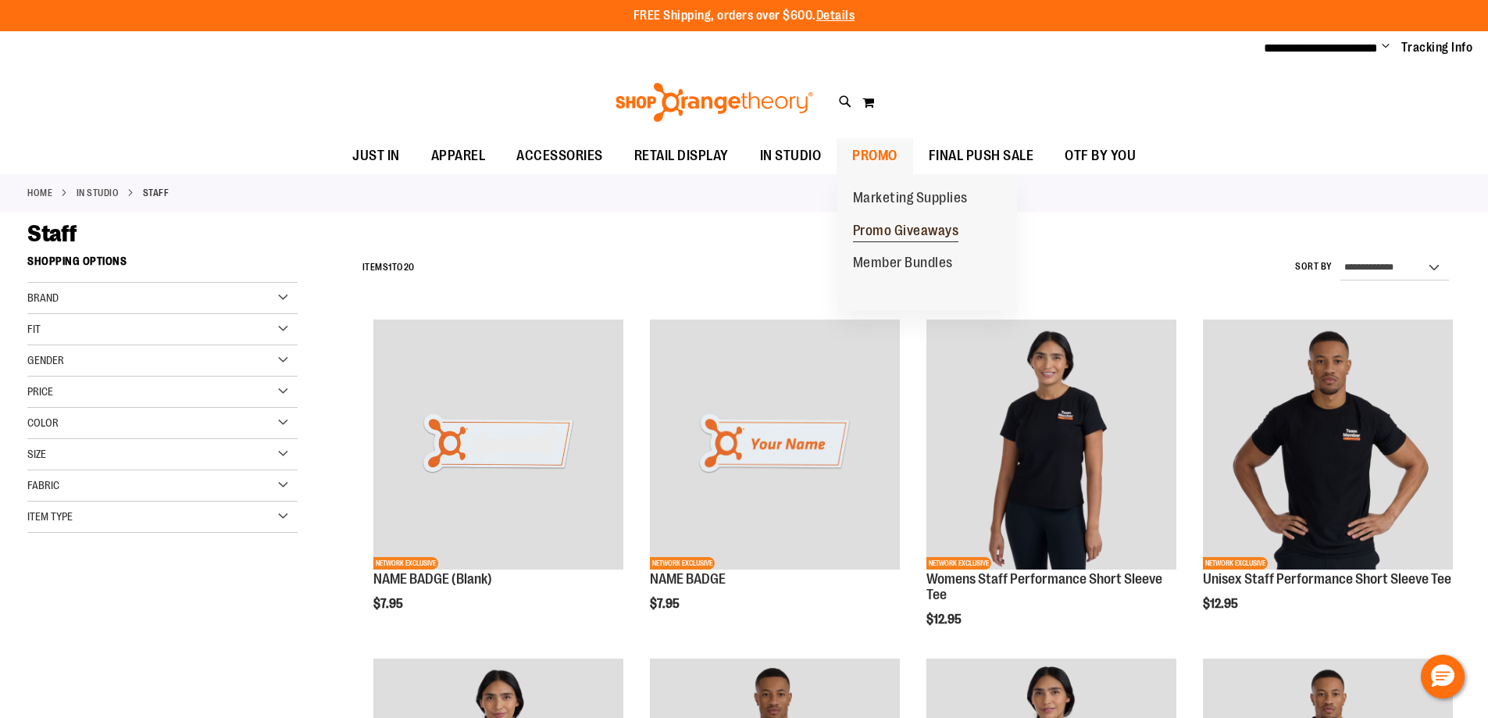
click at [875, 223] on span "Promo Giveaways" at bounding box center [906, 233] width 106 height 20
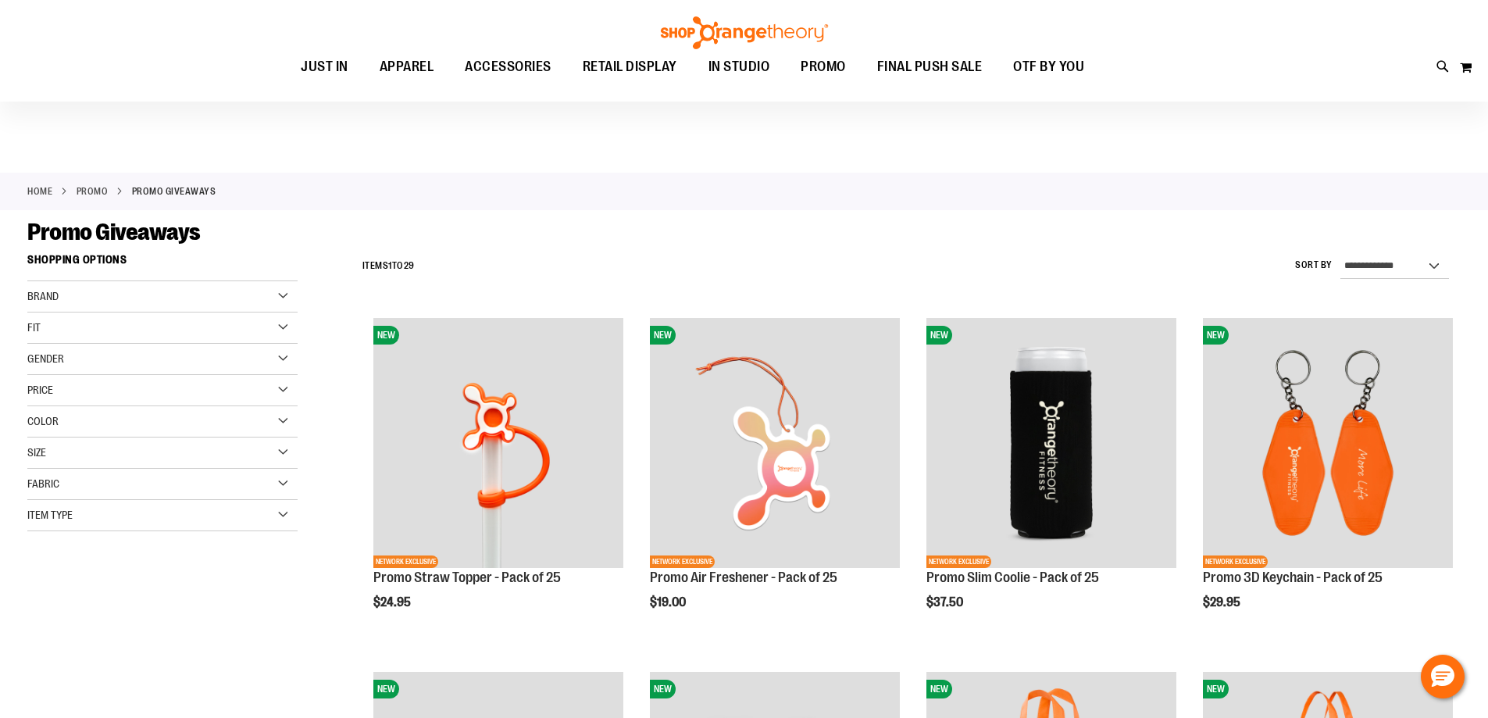
scroll to position [234, 0]
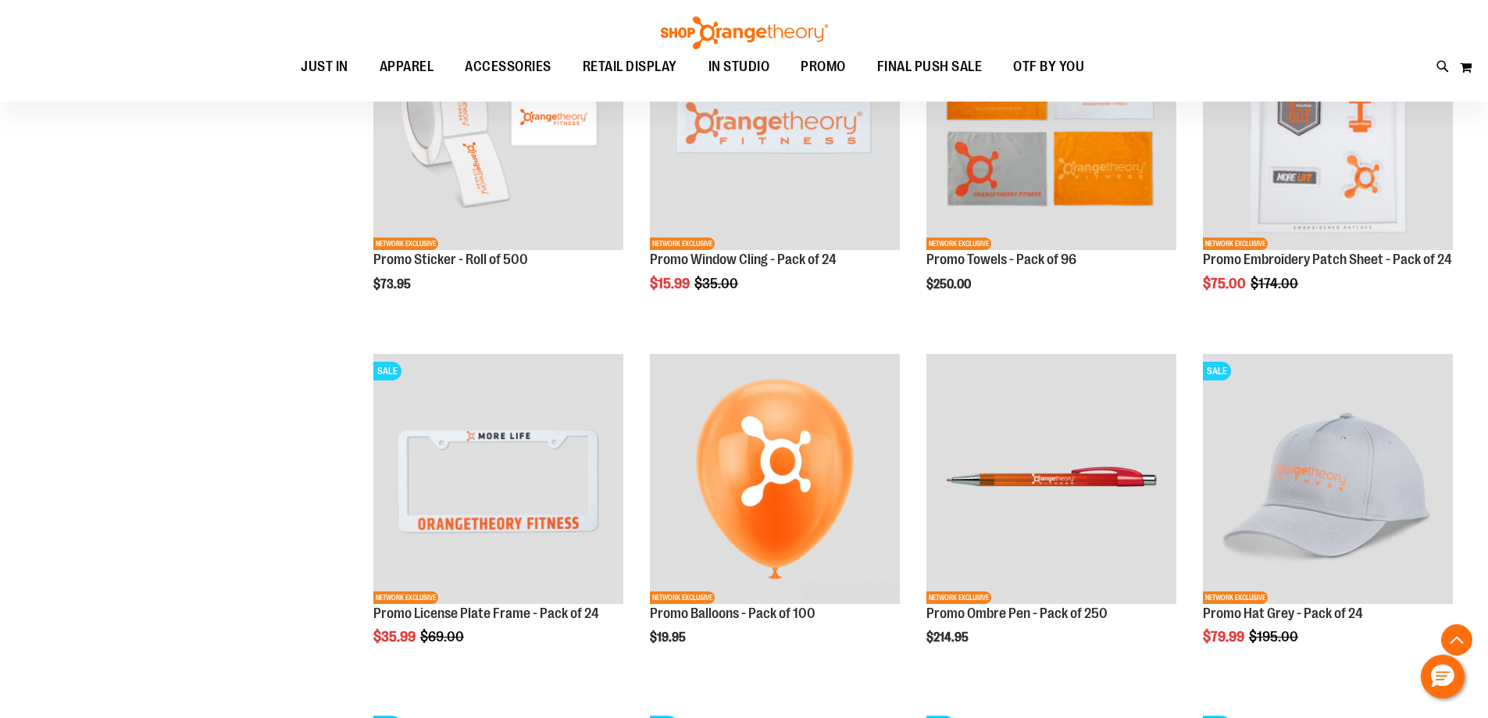
scroll to position [1406, 0]
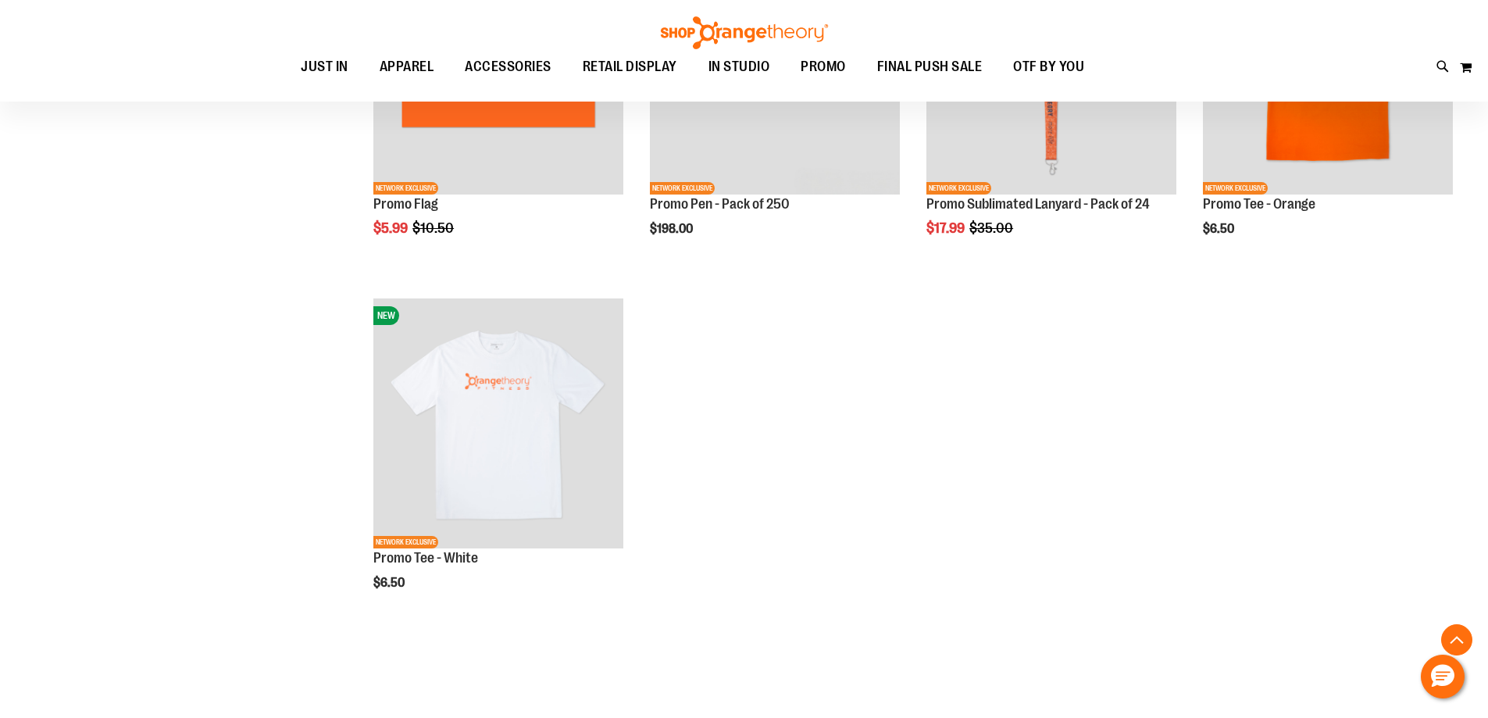
scroll to position [2500, 0]
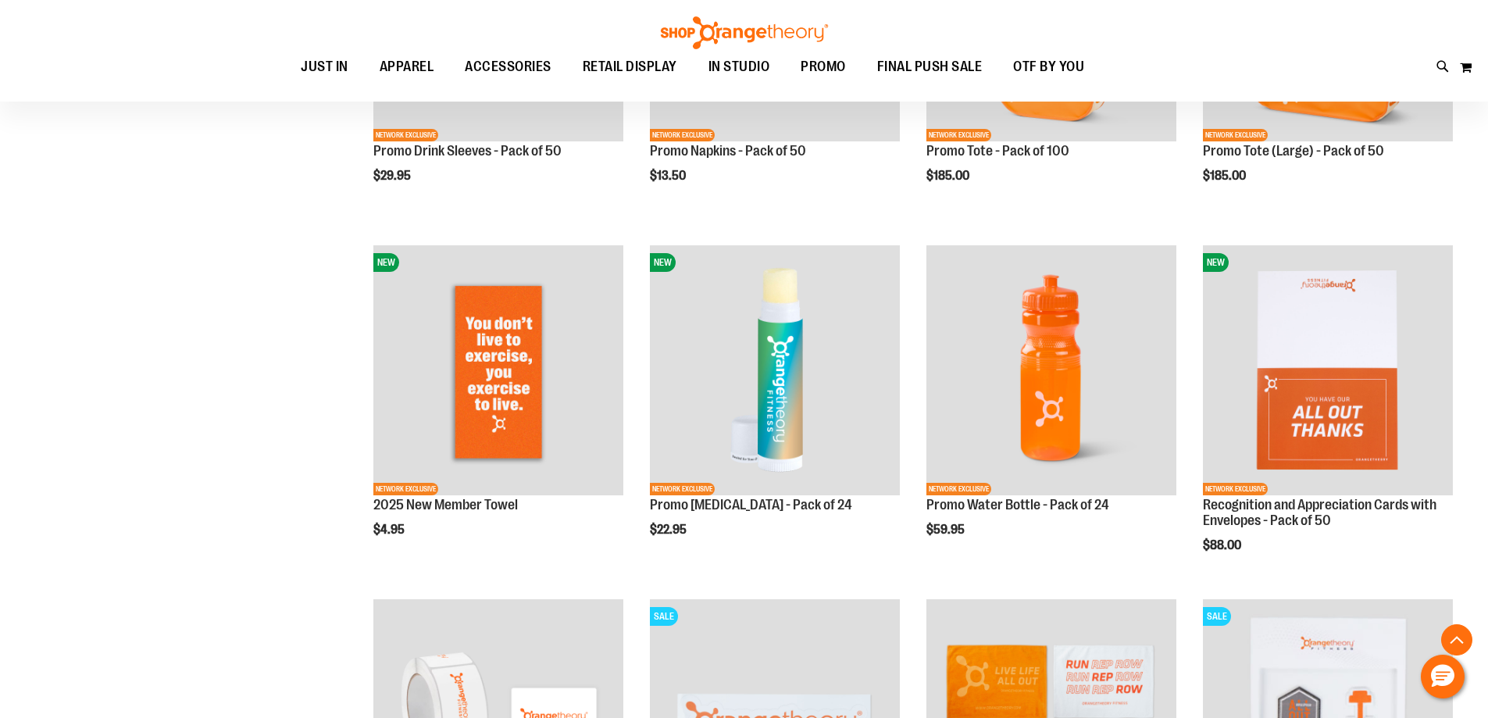
scroll to position [234, 0]
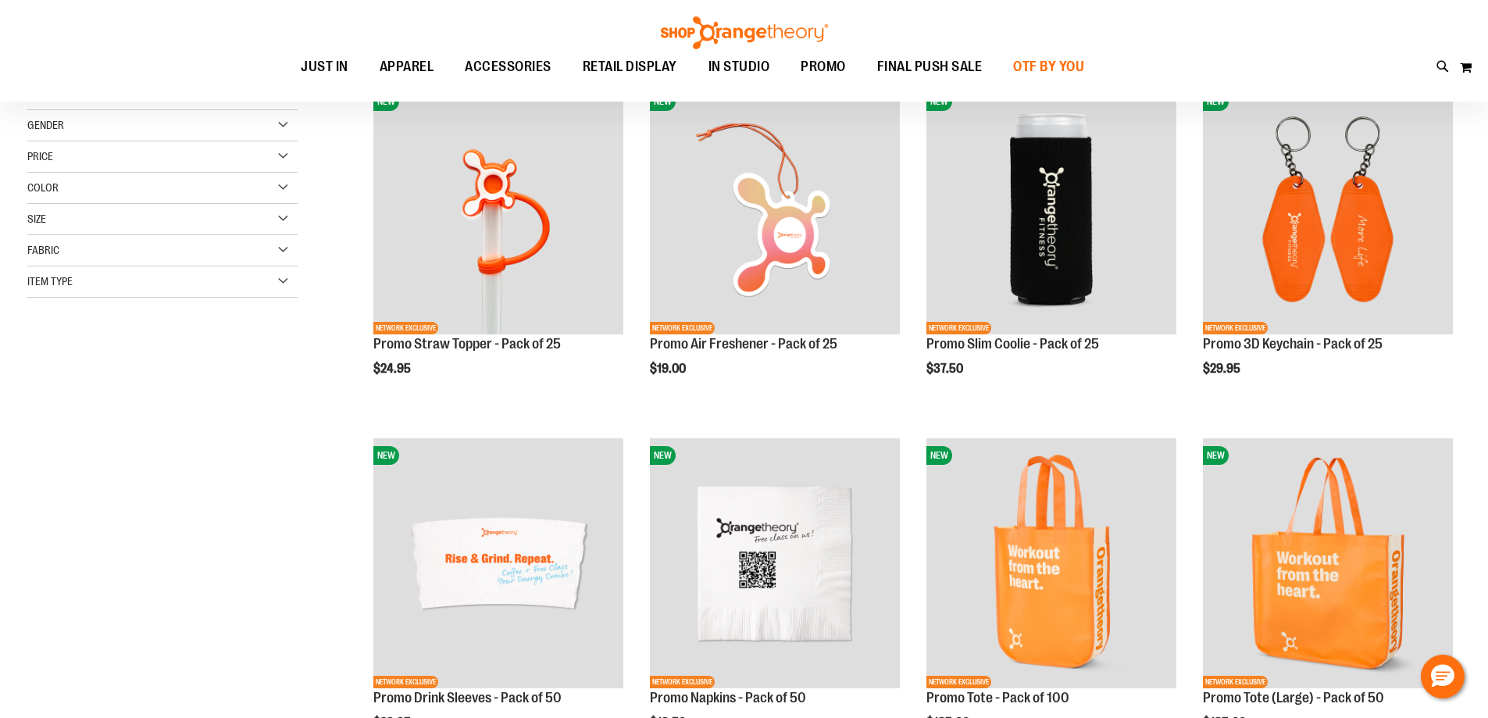
click at [1060, 59] on span "OTF BY YOU" at bounding box center [1048, 66] width 71 height 35
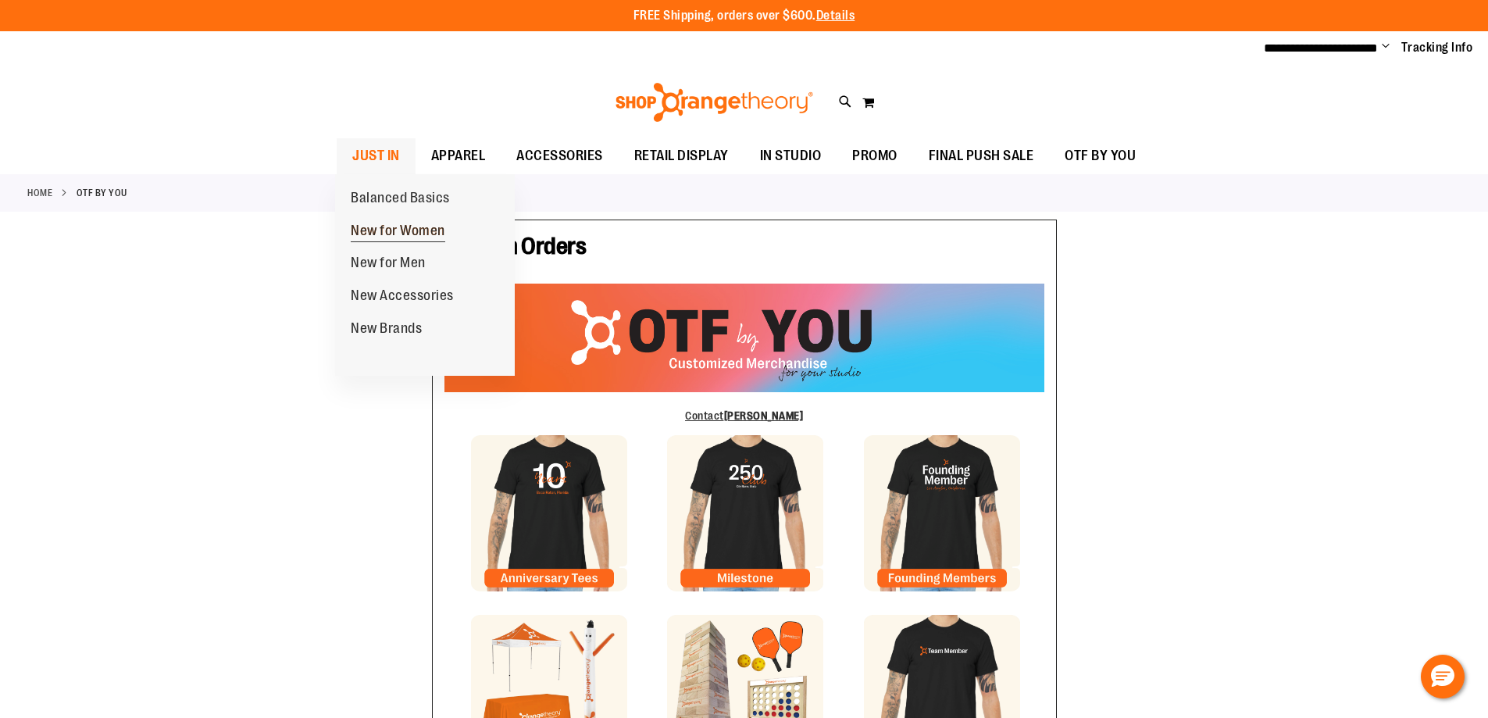
click at [387, 227] on span "New for Women" at bounding box center [398, 233] width 95 height 20
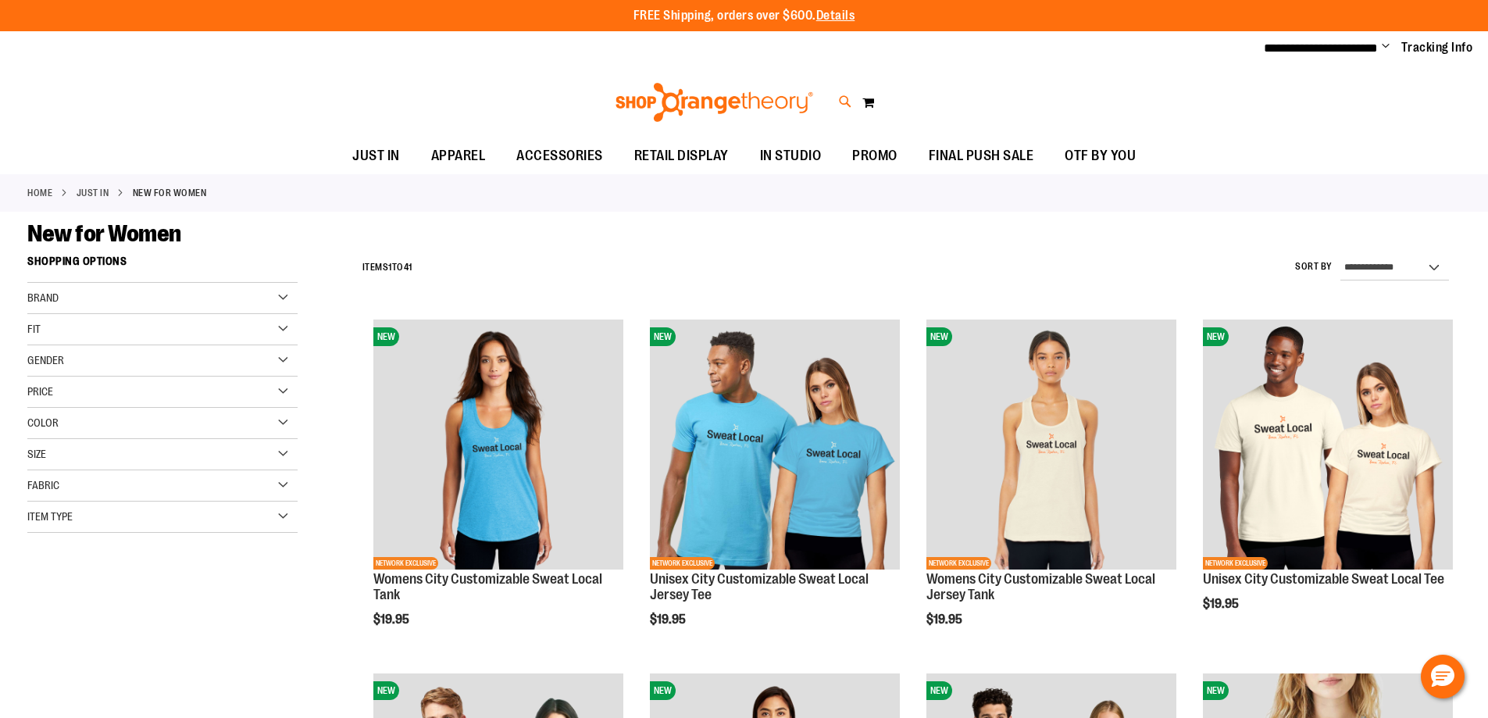
click at [839, 105] on icon at bounding box center [845, 102] width 13 height 18
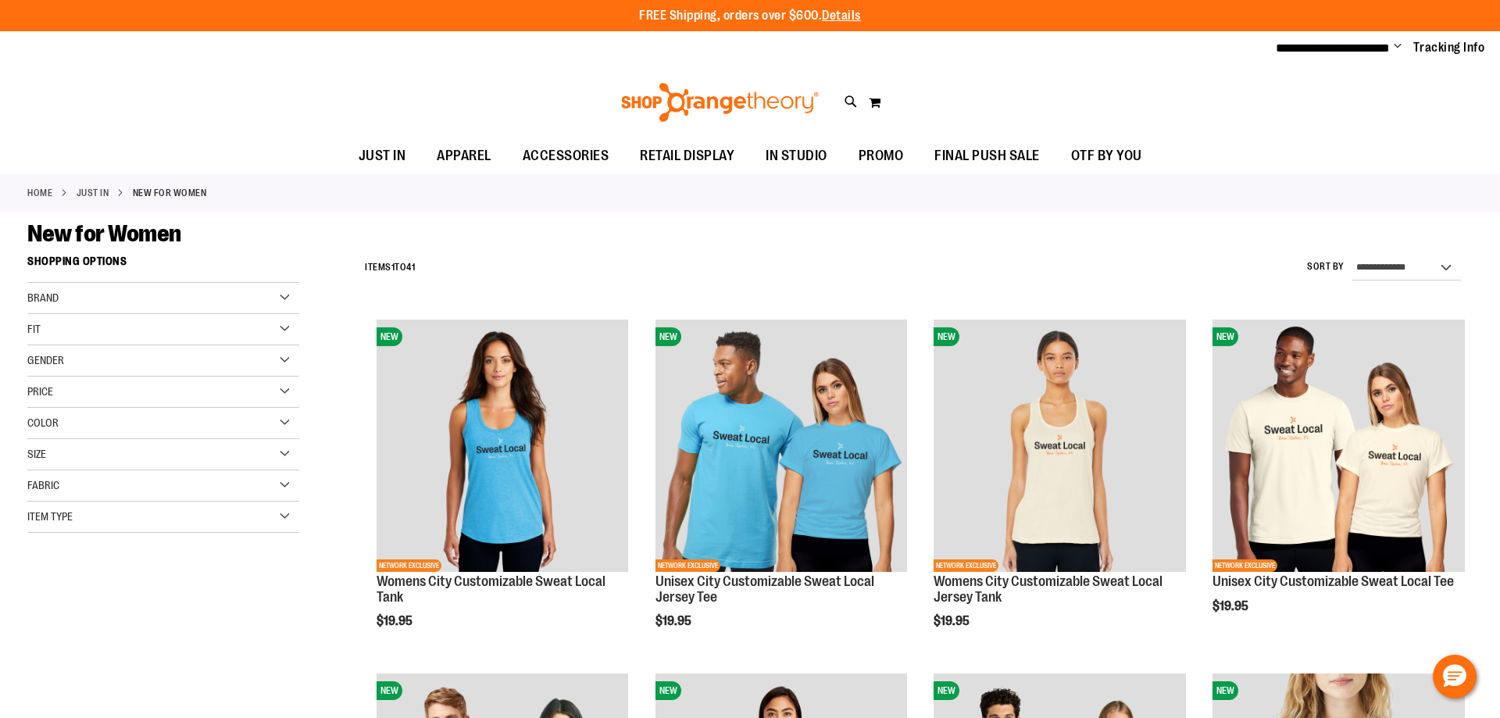
click at [506, 85] on input "Search" at bounding box center [750, 89] width 1190 height 52
type input "**********"
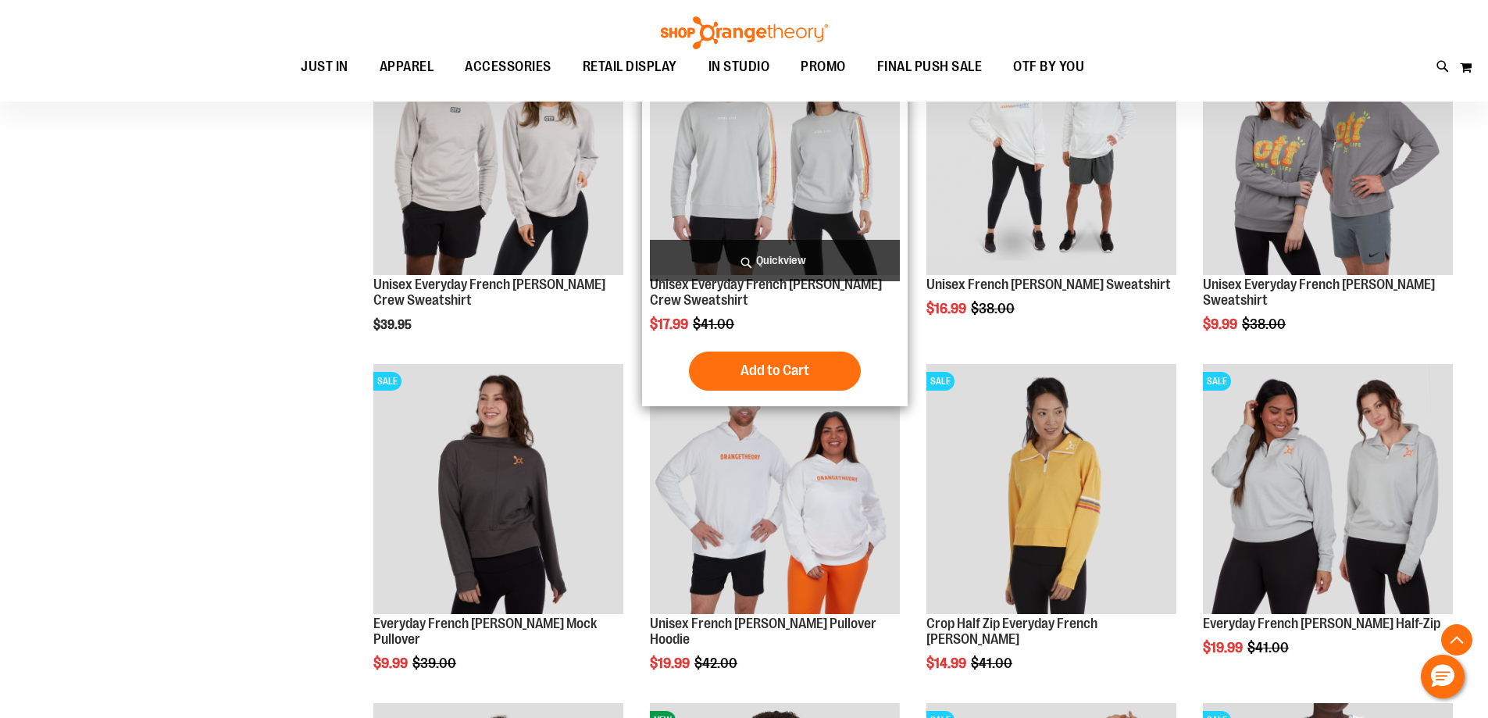
scroll to position [546, 0]
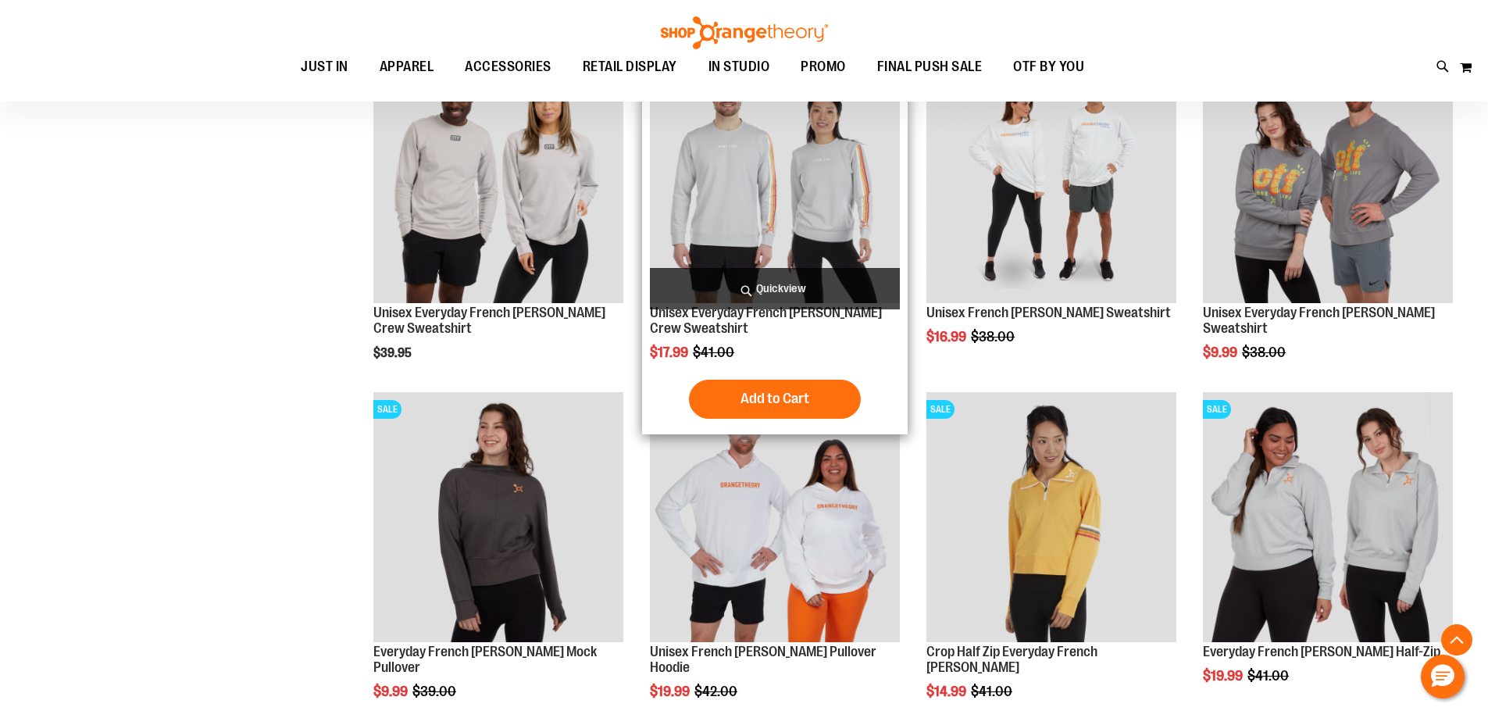
click at [795, 203] on img "product" at bounding box center [775, 178] width 250 height 250
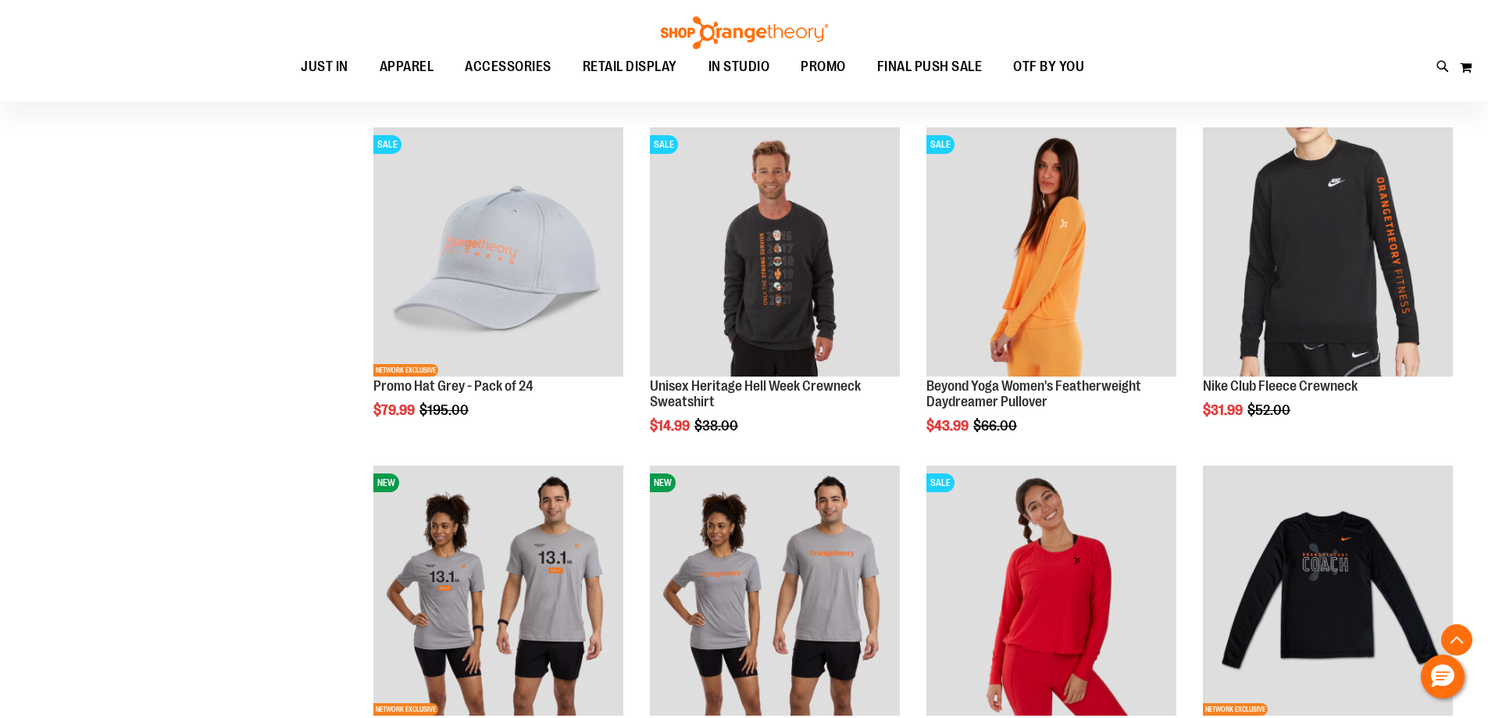
scroll to position [2187, 0]
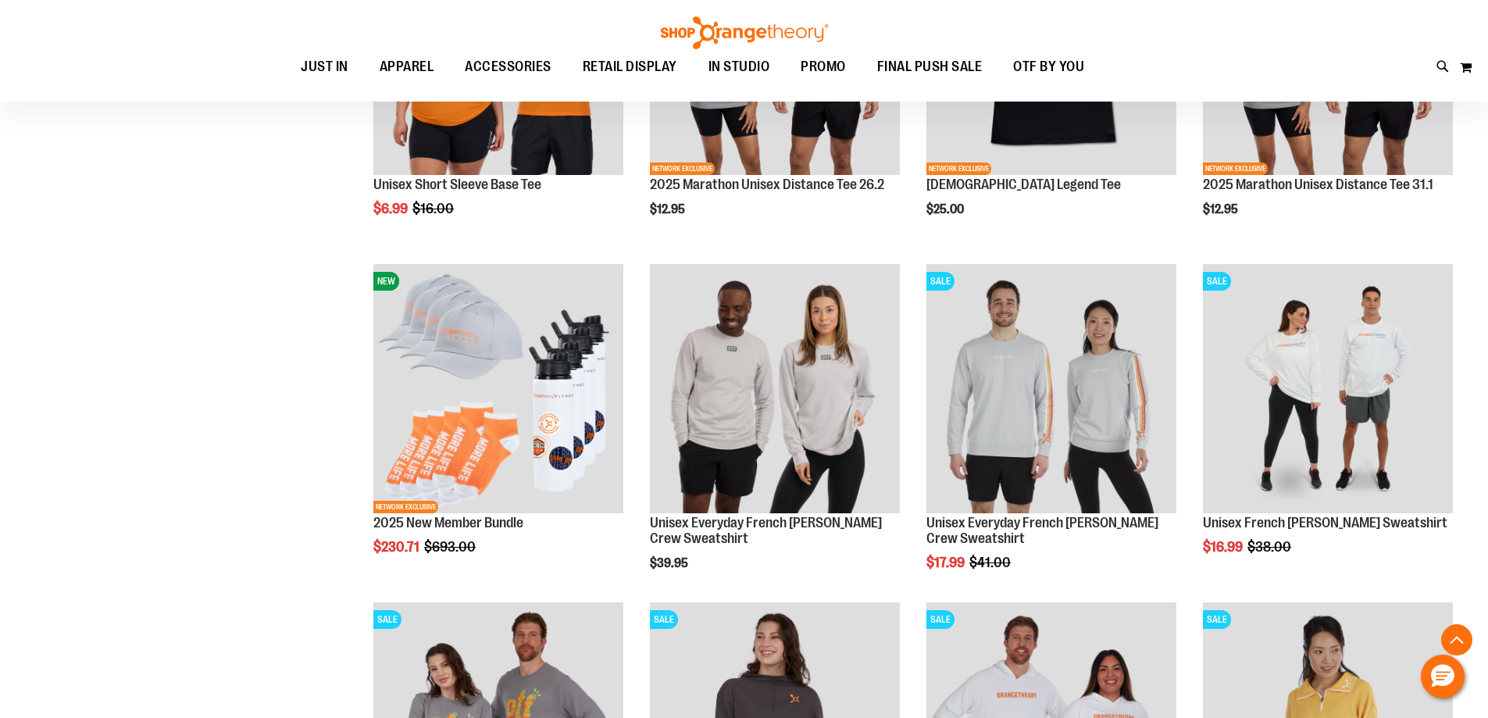
scroll to position [2968, 0]
